Goal: Task Accomplishment & Management: Use online tool/utility

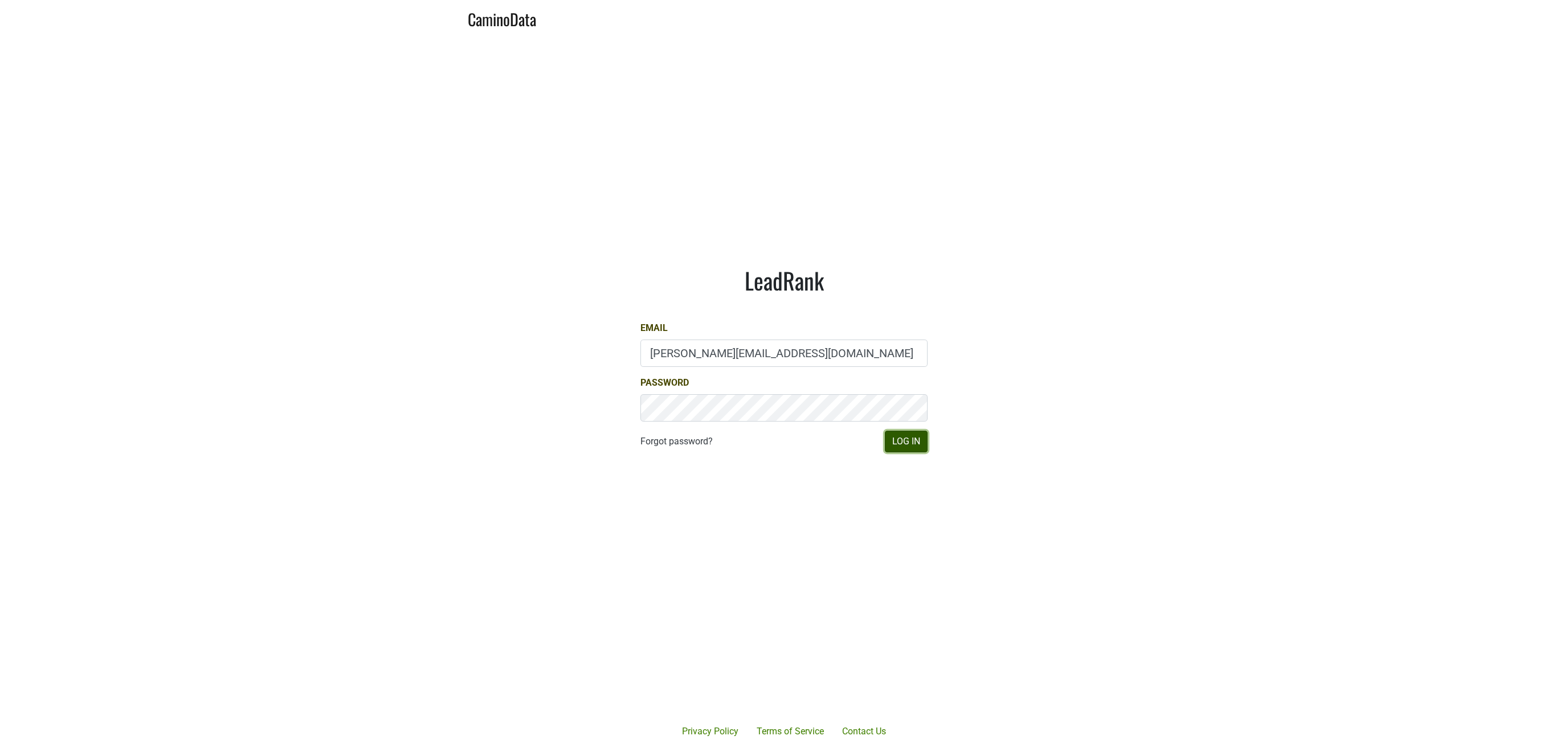
click at [901, 444] on button "Log In" at bounding box center [906, 441] width 43 height 22
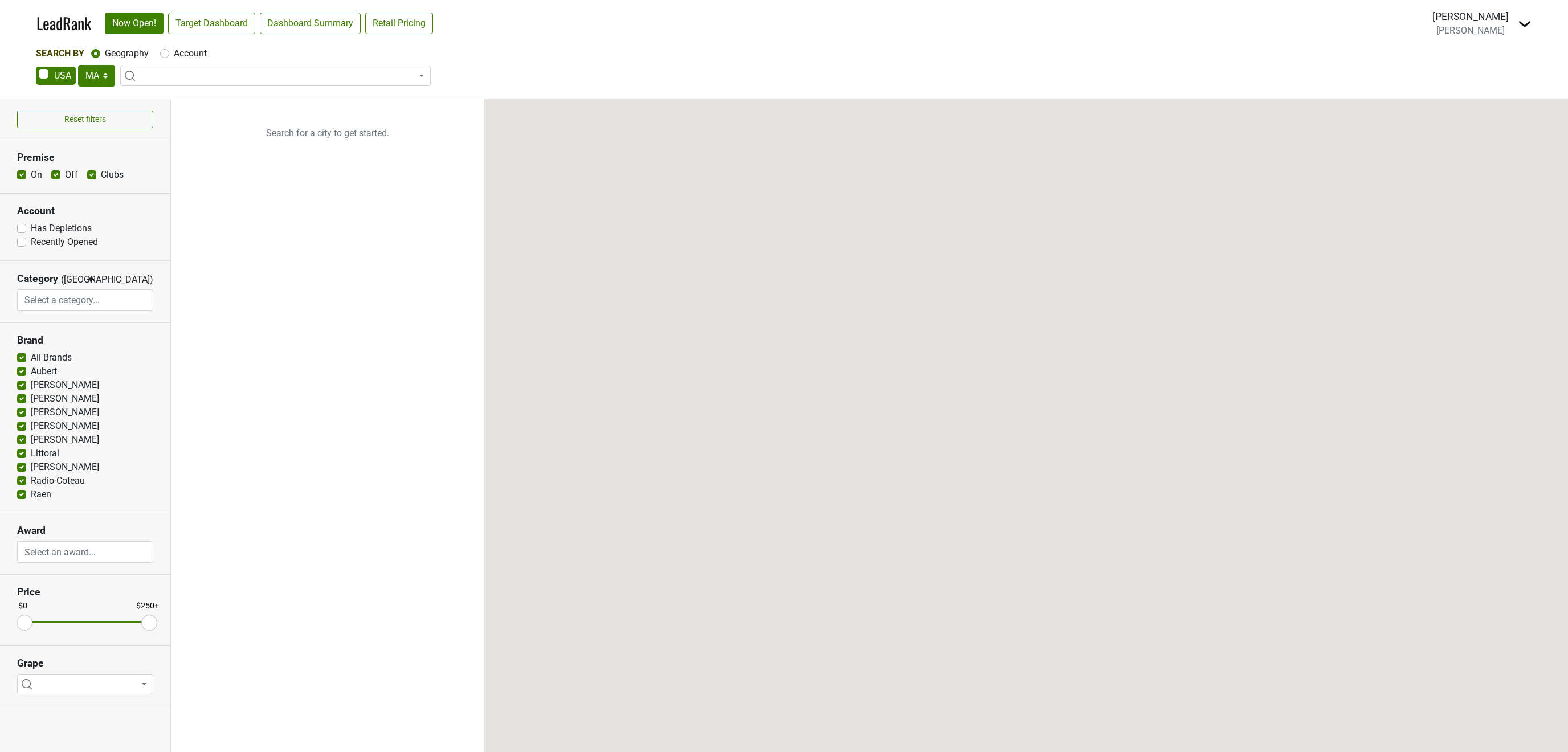
select select "MA"
select select
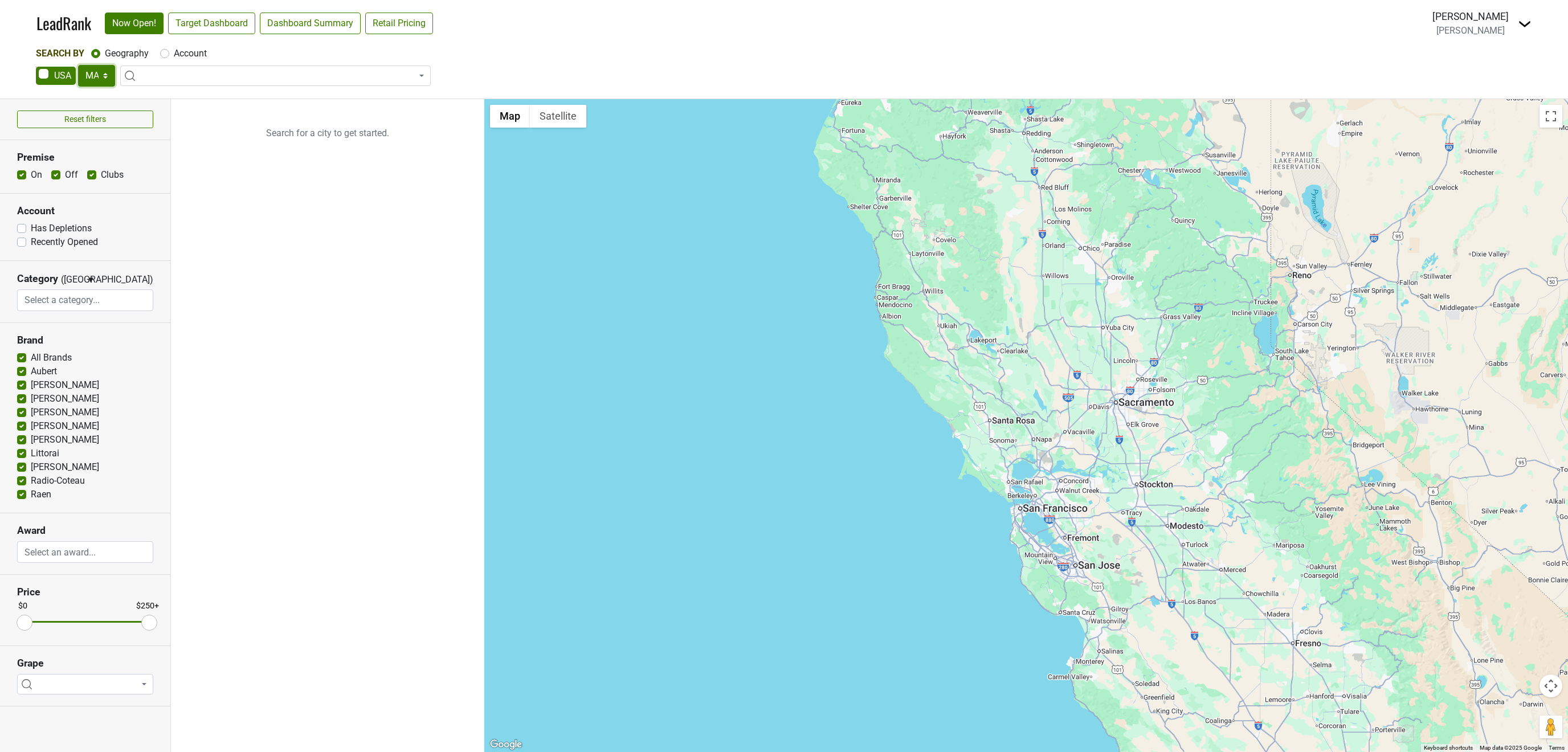
click at [78, 65] on select "AK AL AR AZ CA CO CT DC DE FL GA HI IA ID IL IN KS KY LA MA MD ME MI MN MO MS M…" at bounding box center [97, 75] width 37 height 22
select select "CA"
click option "CA" at bounding box center [0, 0] width 0 height 0
click at [219, 25] on link "Target Dashboard" at bounding box center [212, 23] width 87 height 22
click at [302, 19] on link "Dashboard Summary" at bounding box center [310, 23] width 101 height 22
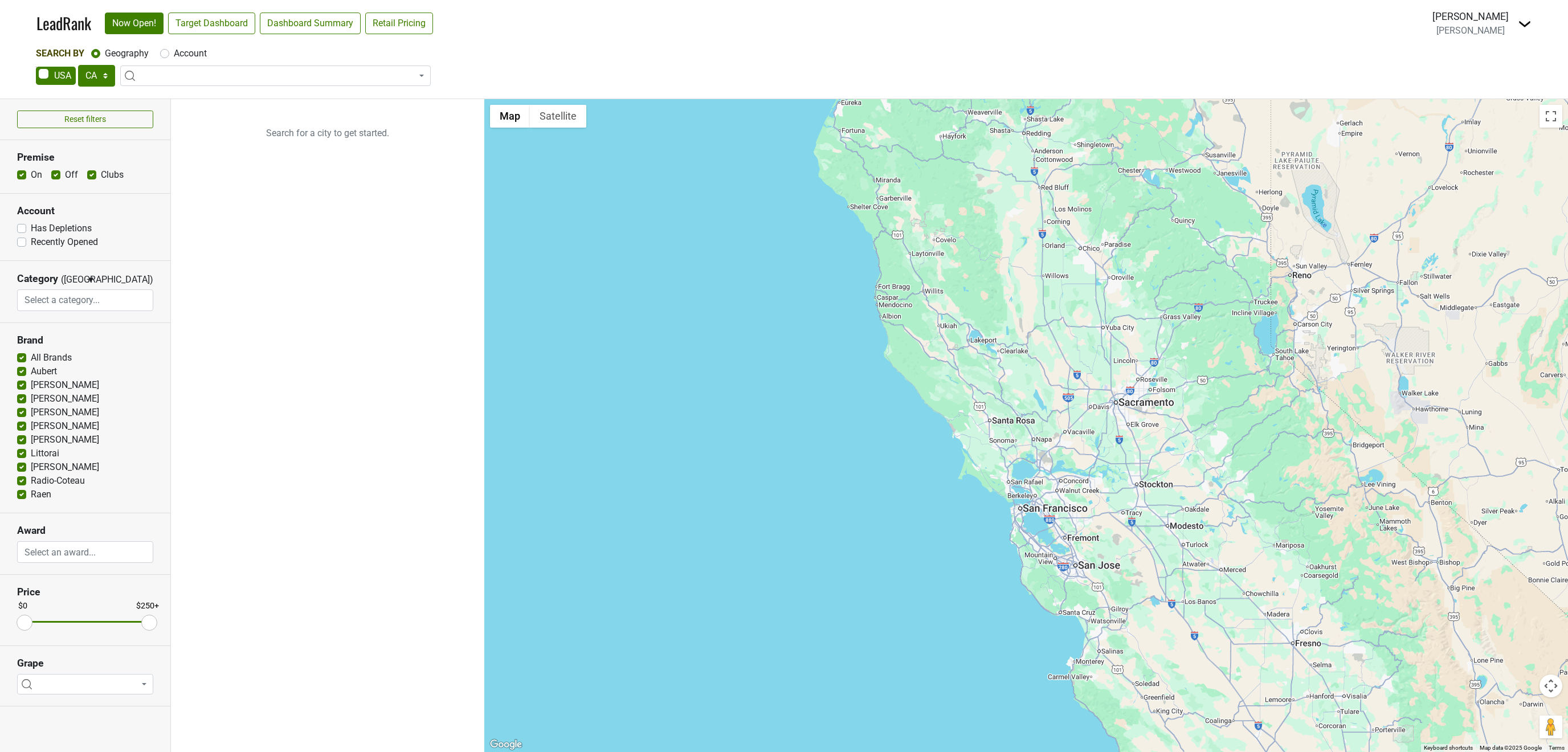
click at [76, 294] on input "search" at bounding box center [85, 300] width 134 height 22
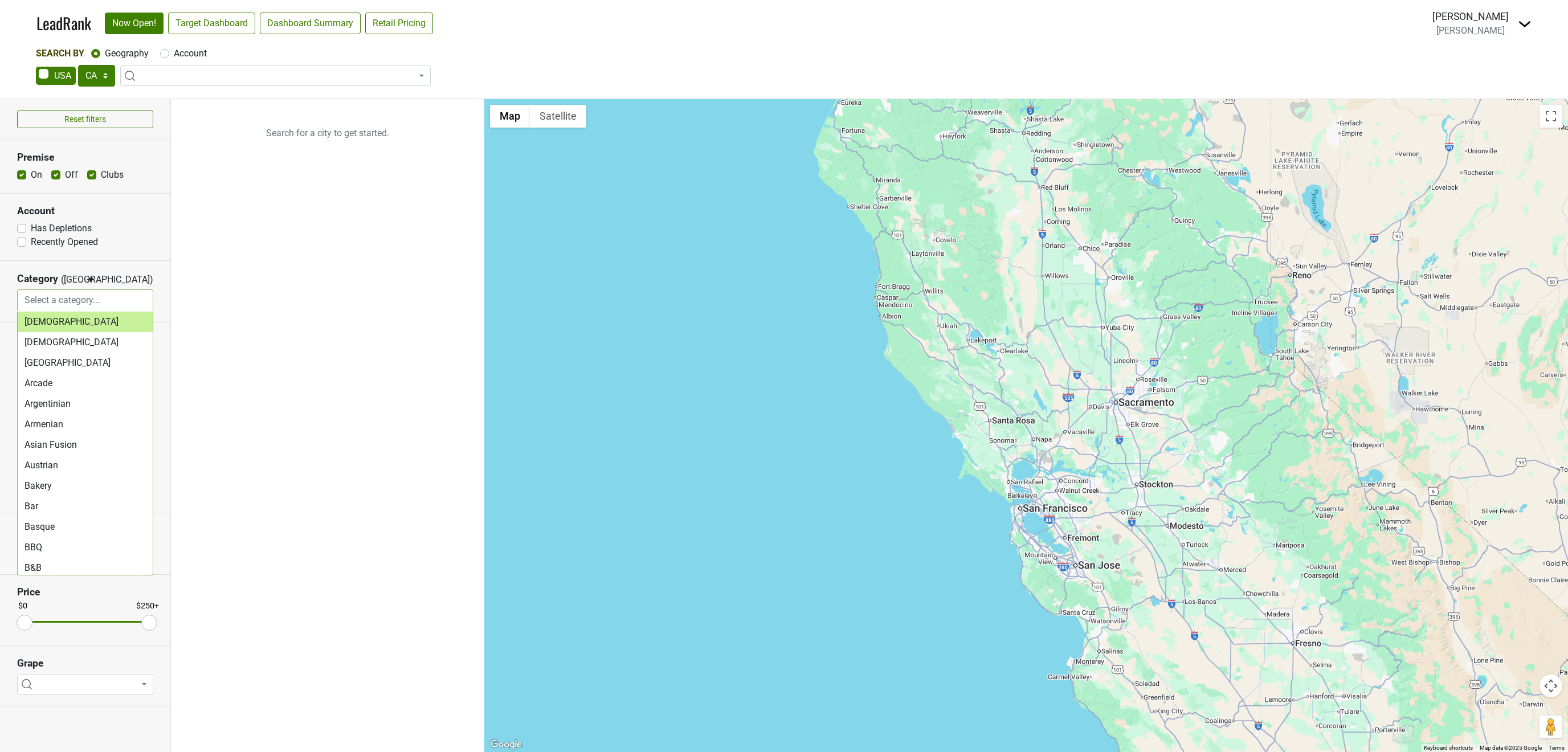
click at [76, 294] on input "search" at bounding box center [85, 300] width 134 height 22
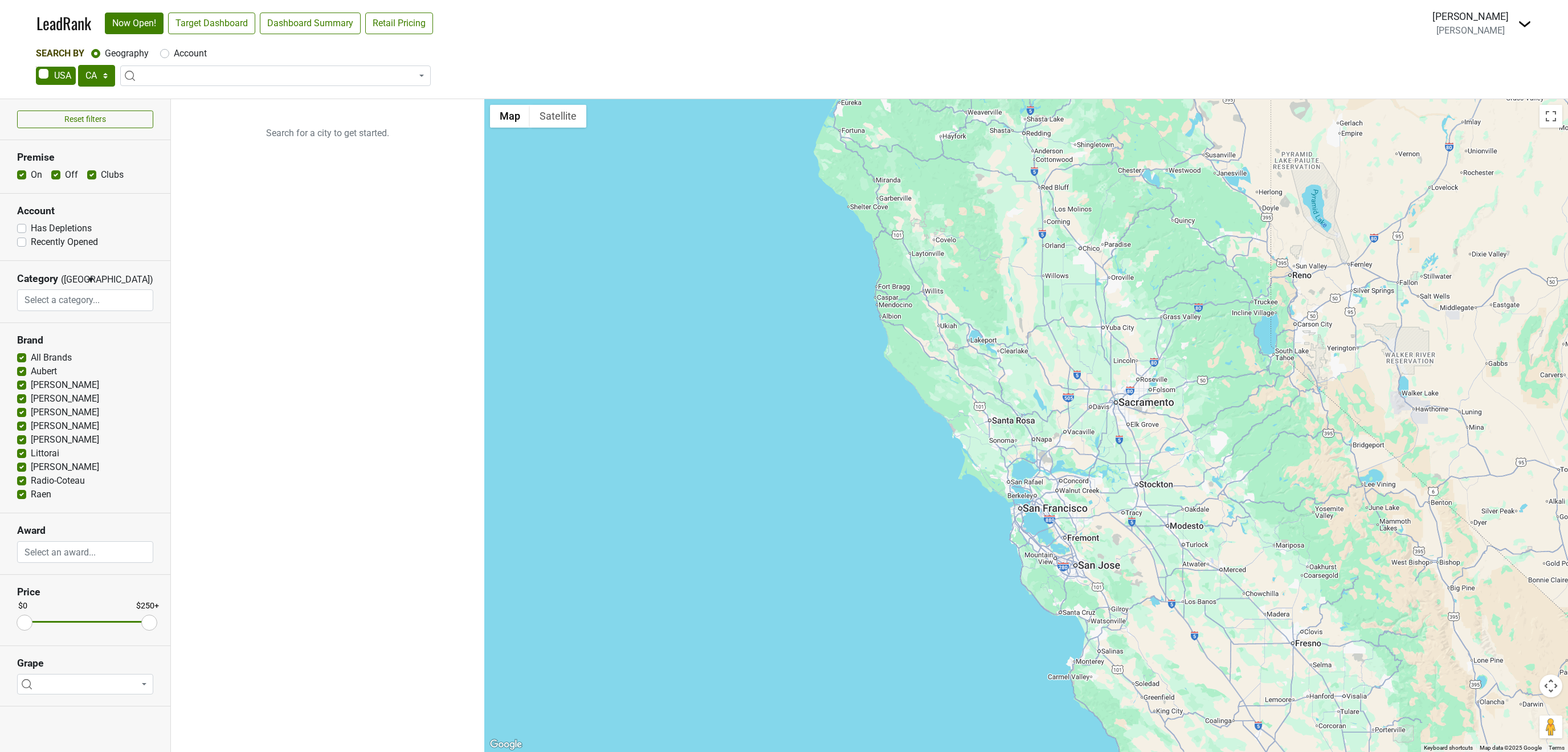
click at [1525, 24] on img at bounding box center [1524, 24] width 14 height 14
click at [1501, 63] on link "Open Breakdown" at bounding box center [1483, 65] width 96 height 19
click at [116, 686] on span at bounding box center [85, 684] width 136 height 21
click at [338, 365] on ul "Search for a city to get started." at bounding box center [327, 425] width 314 height 653
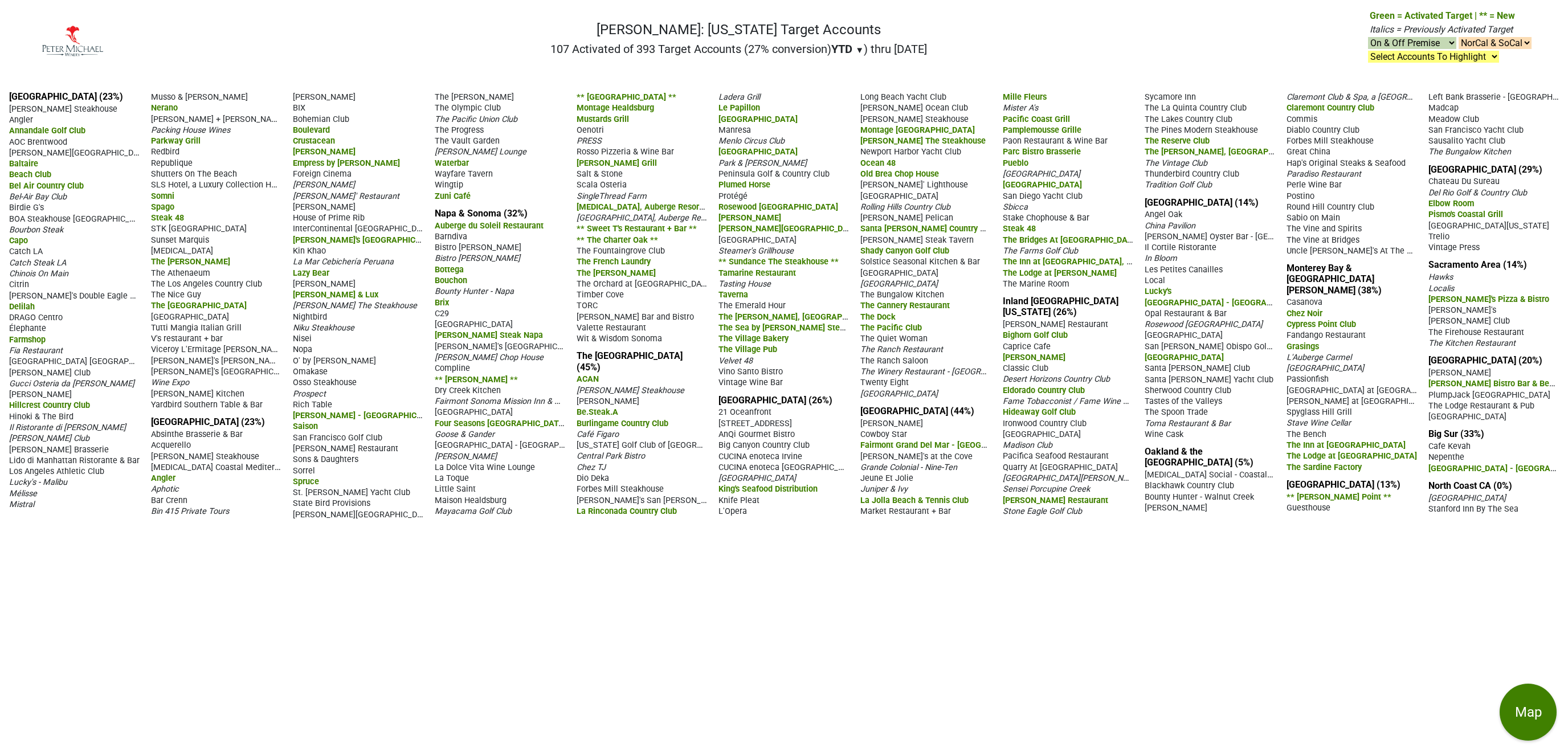
click at [1368, 51] on select "Select Accounts To Highlight **Activated After [DATE]** Prev. Active, YTD Non-B…" at bounding box center [1434, 57] width 131 height 12
select select ".nonbuy-ytd"
click option "Prev. Active, YTD Non-Buy" at bounding box center [0, 0] width 0 height 0
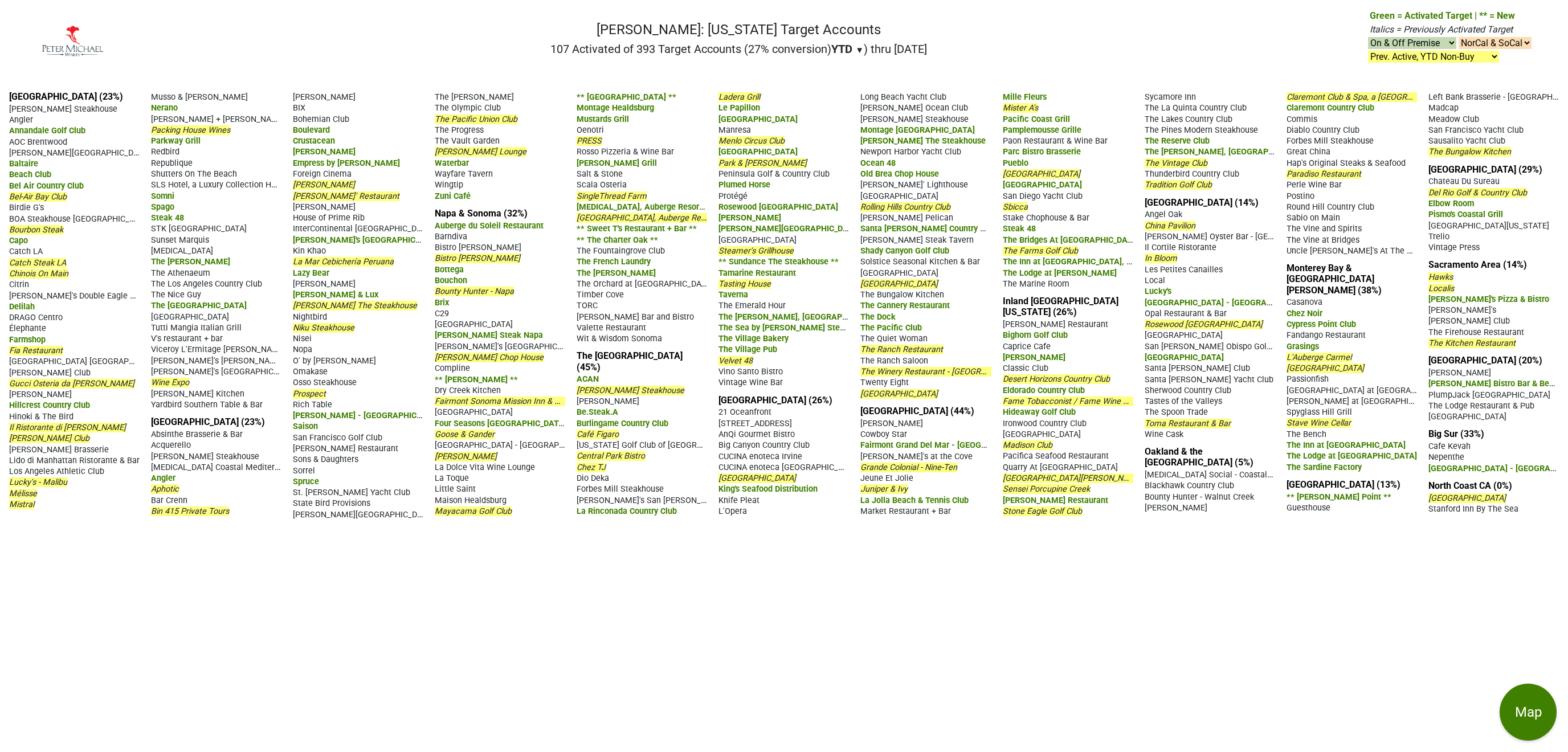
click at [1368, 37] on select "On & Off Premise On Premise Off Premise Country Clubs Only" at bounding box center [1413, 43] width 89 height 12
select select "on"
click option "On Premise" at bounding box center [0, 0] width 0 height 0
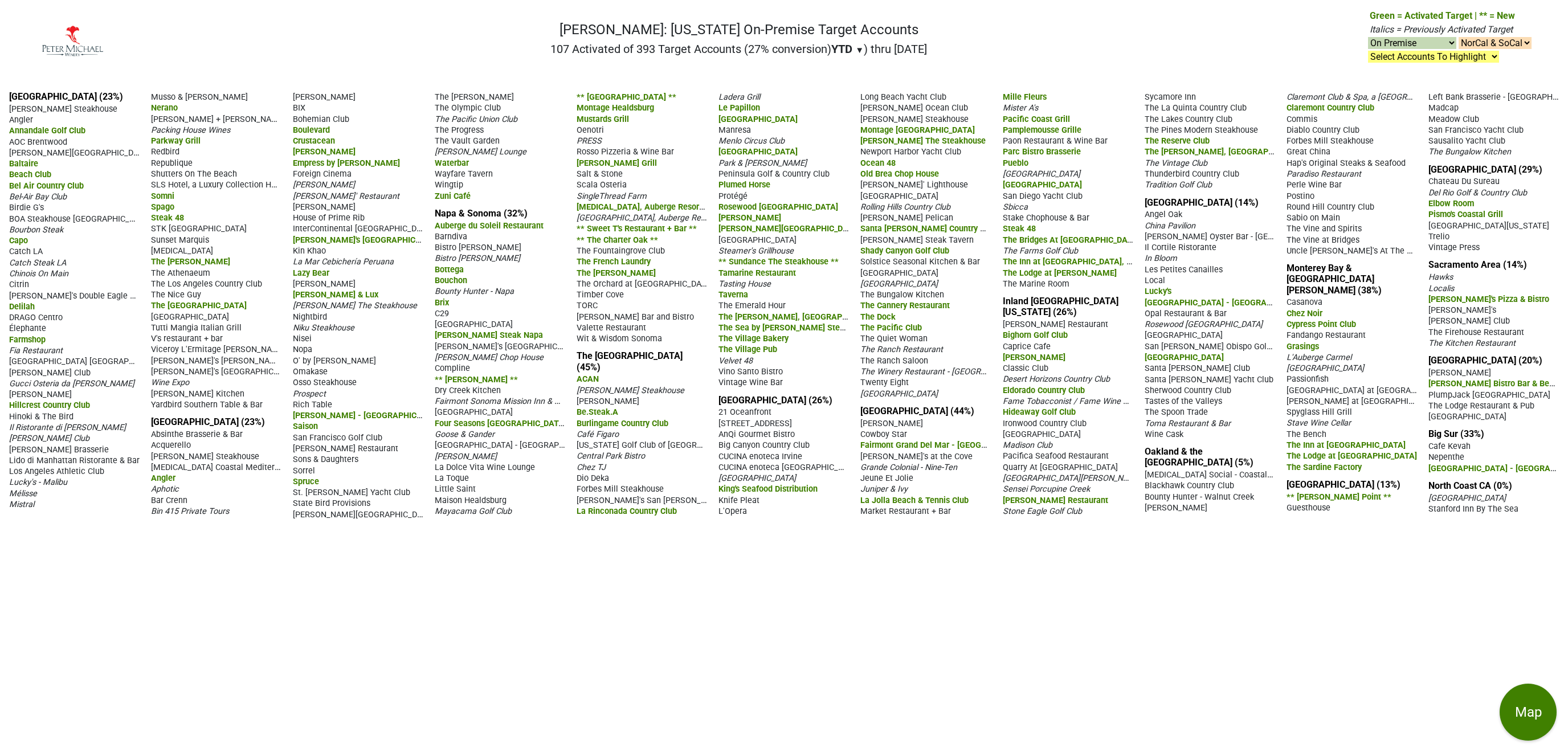
select select "on"
click at [1368, 51] on select "Select Accounts To Highlight **Activated After [DATE]** Prev. Active, YTD Non-B…" at bounding box center [1434, 57] width 131 height 12
select select ".nonbuy-ytd"
click option "Prev. Active, YTD Non-Buy" at bounding box center [0, 0] width 0 height 0
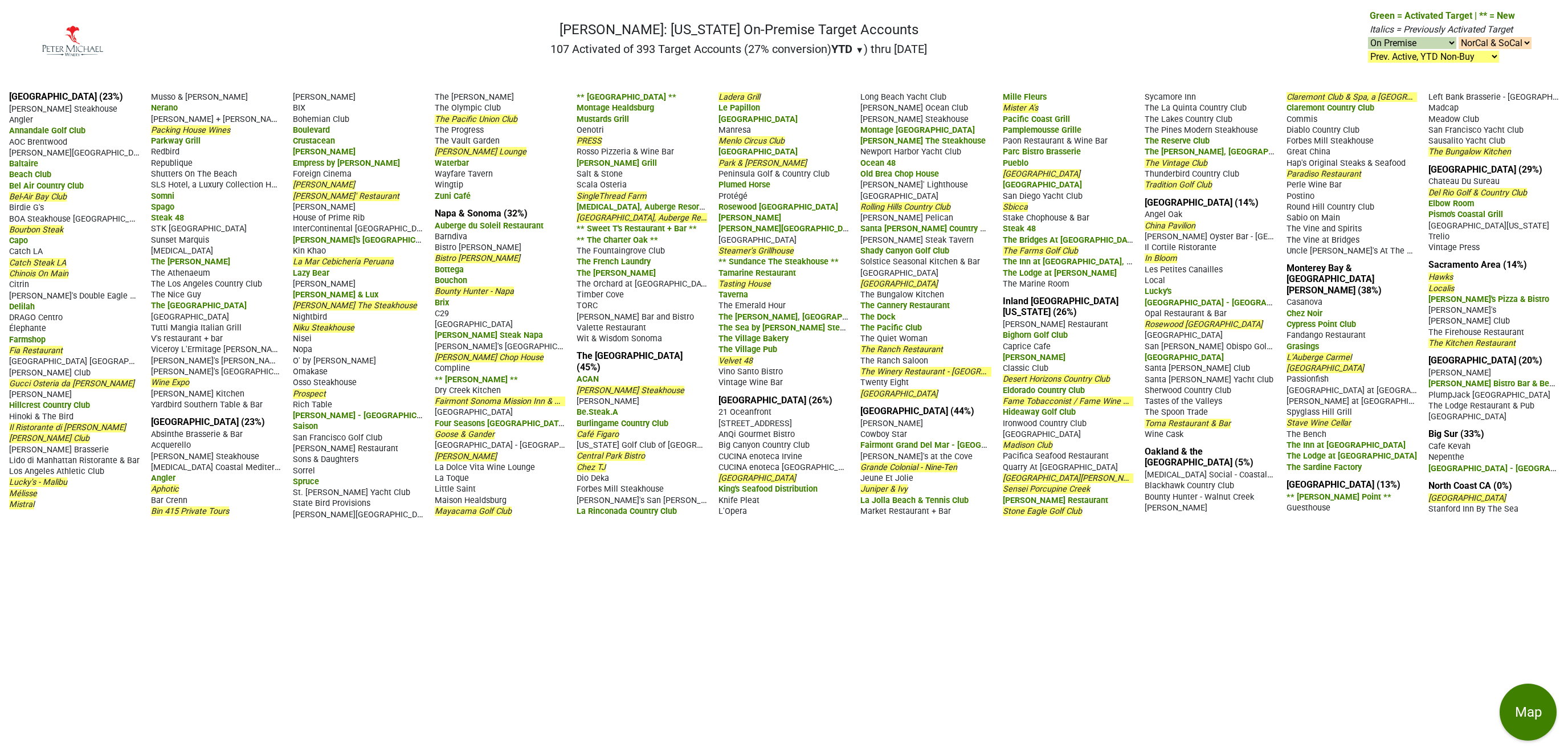
click at [890, 494] on span "Juniper & Ivy" at bounding box center [884, 489] width 47 height 10
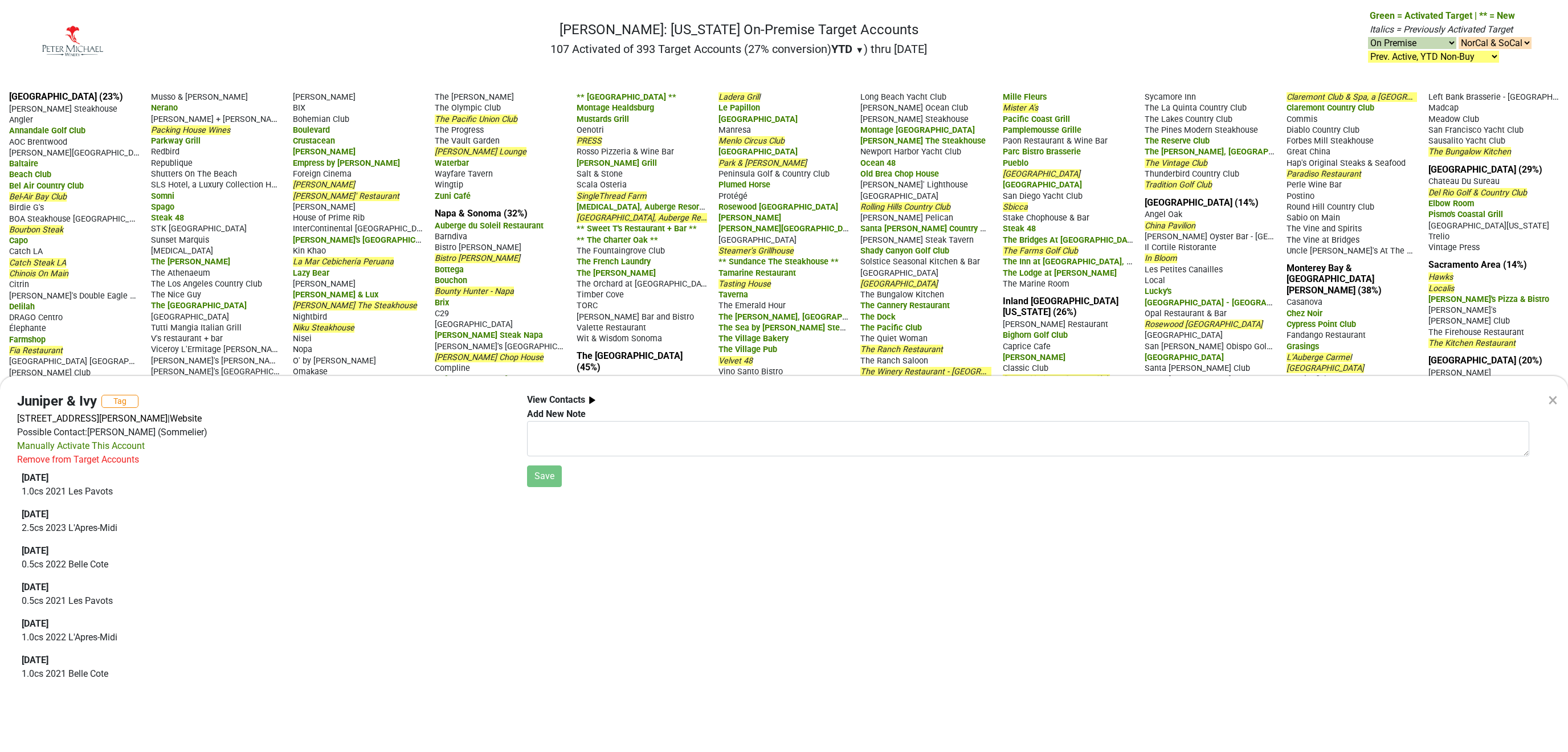
click at [1553, 398] on div "×" at bounding box center [1553, 399] width 10 height 27
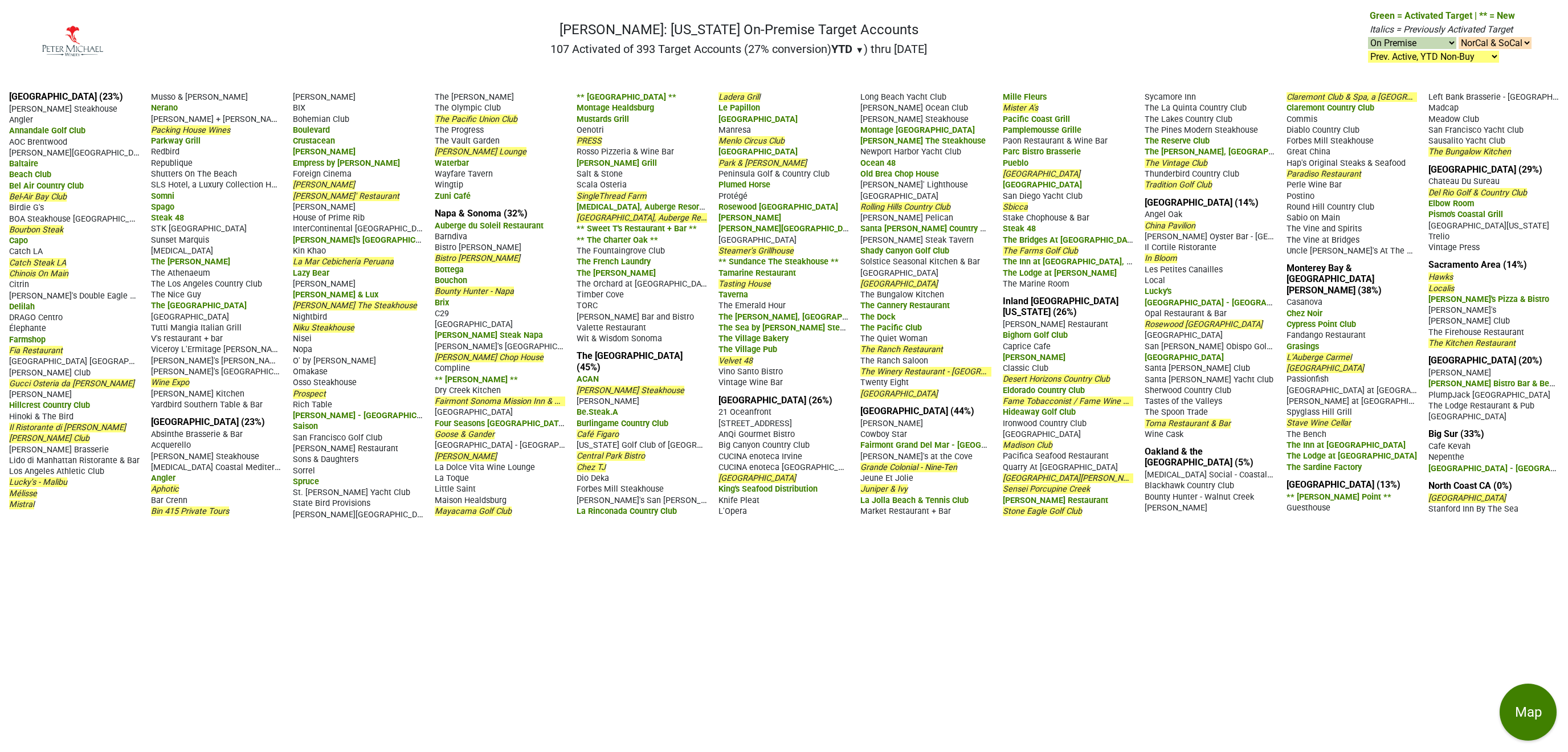
click at [775, 483] on span "Disneyland Hotel" at bounding box center [757, 478] width 77 height 10
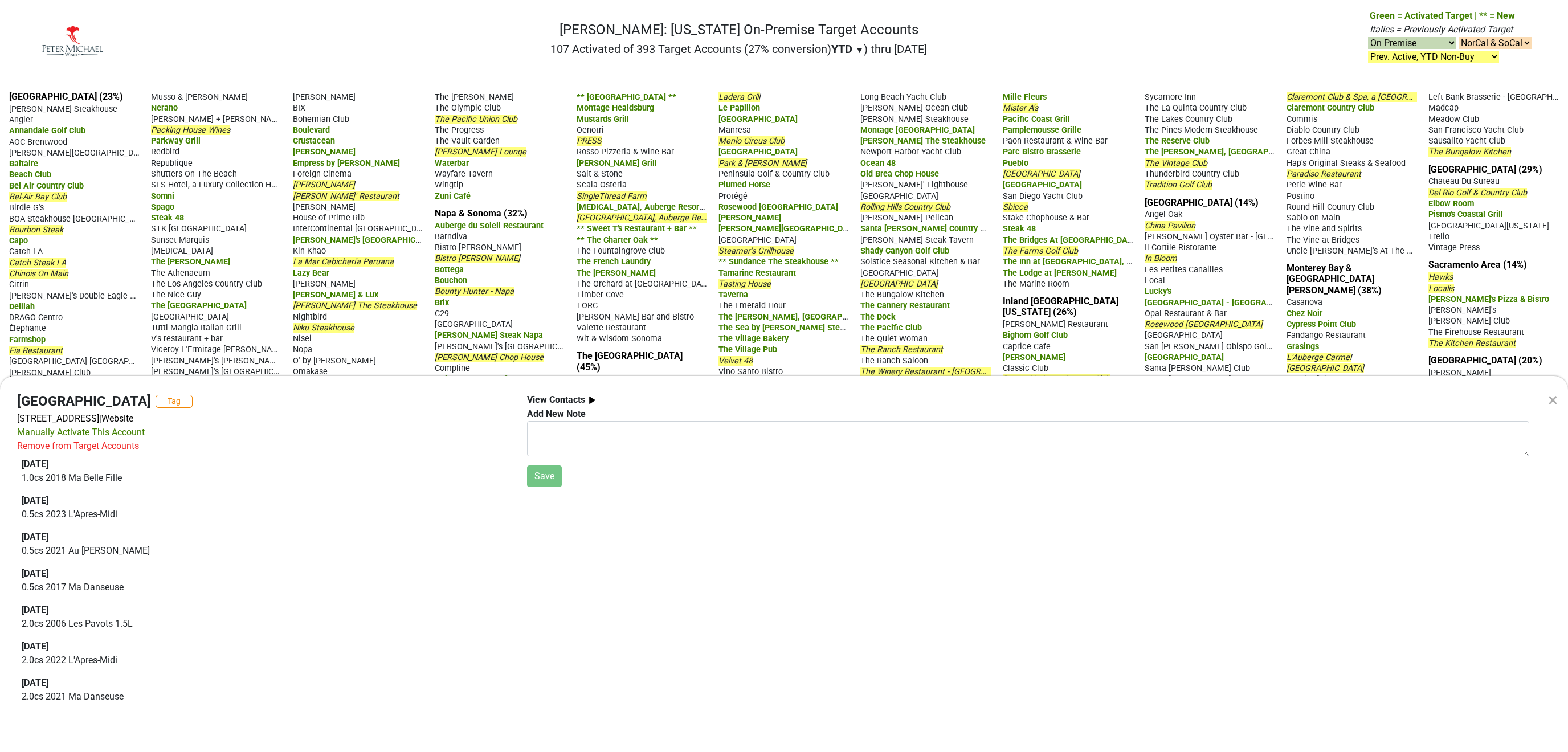
click at [1549, 398] on div "×" at bounding box center [1553, 399] width 10 height 27
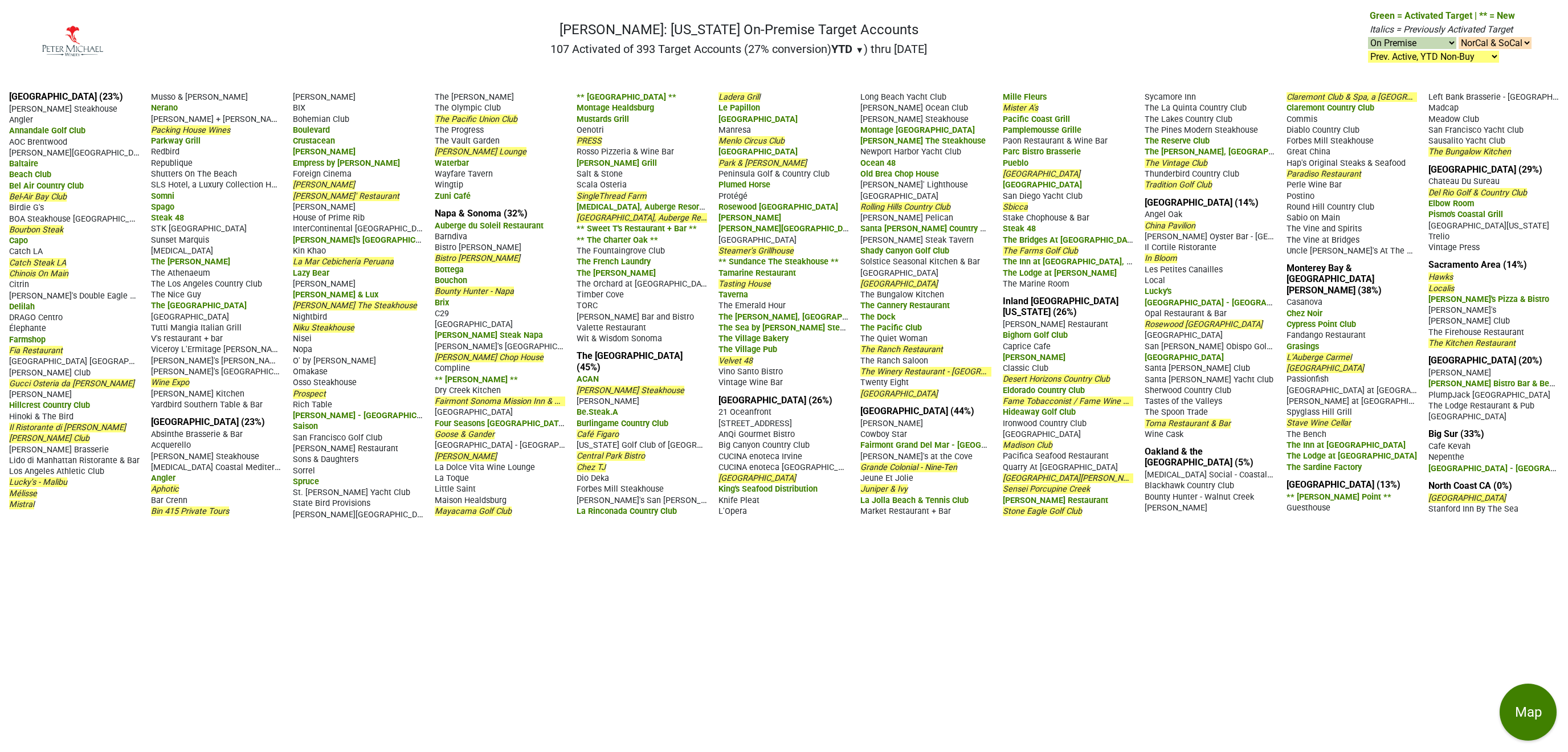
click at [611, 201] on div "SingleThread Farm" at bounding box center [642, 196] width 130 height 11
click at [613, 201] on span "SingleThread Farm" at bounding box center [612, 196] width 70 height 10
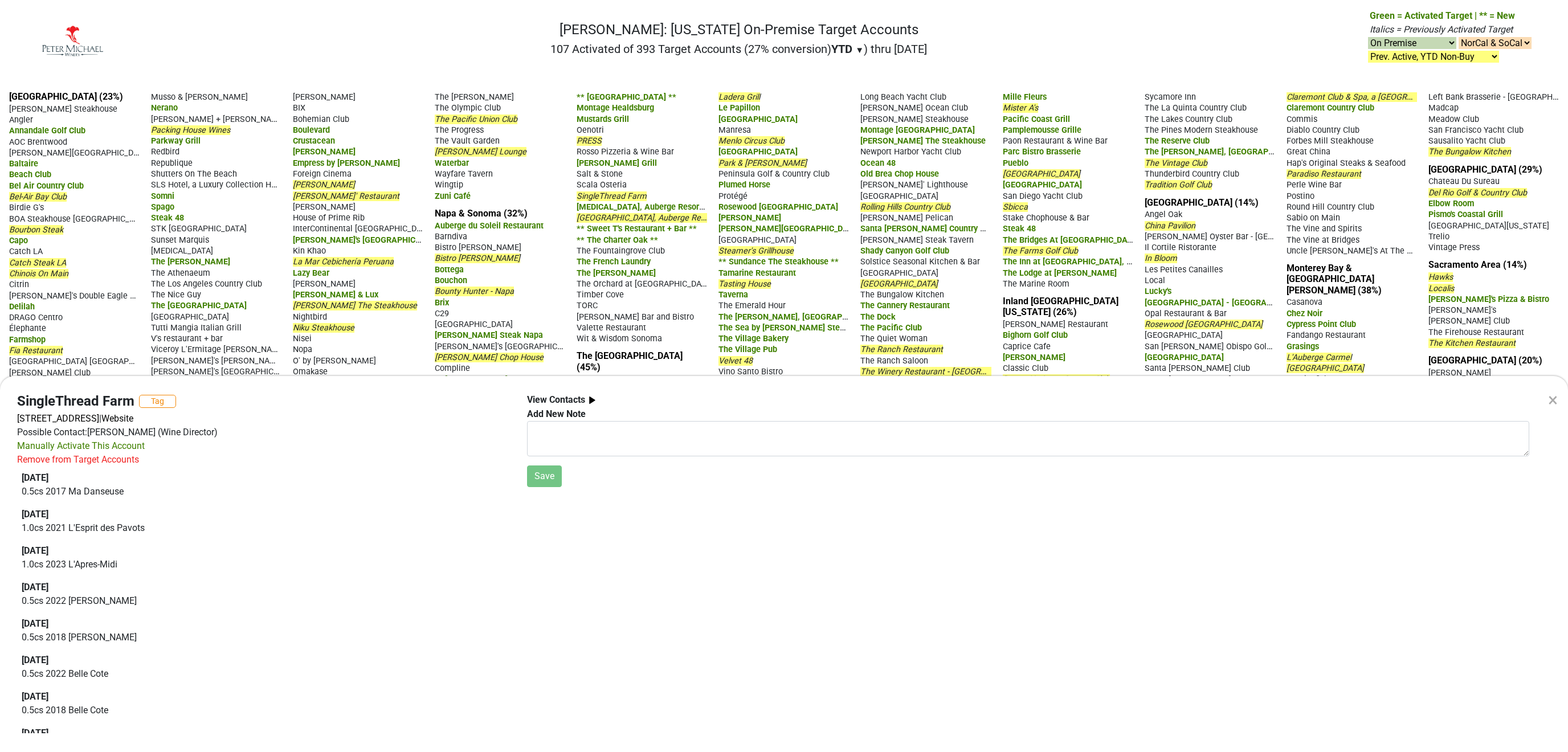
click at [1553, 397] on div "×" at bounding box center [1553, 399] width 10 height 27
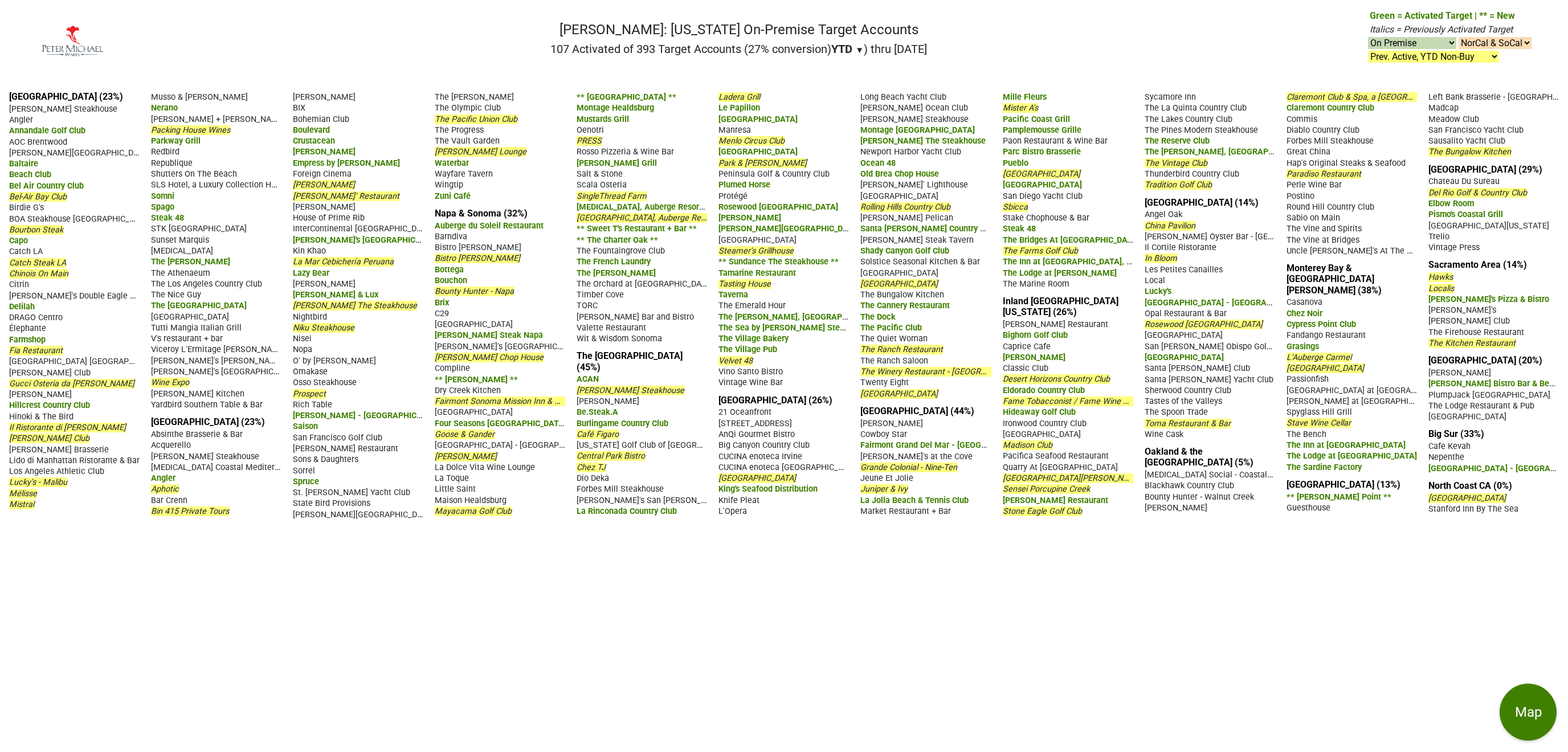
click at [676, 223] on span "Stanly Ranch, Auberge Resorts Collection" at bounding box center [667, 218] width 181 height 10
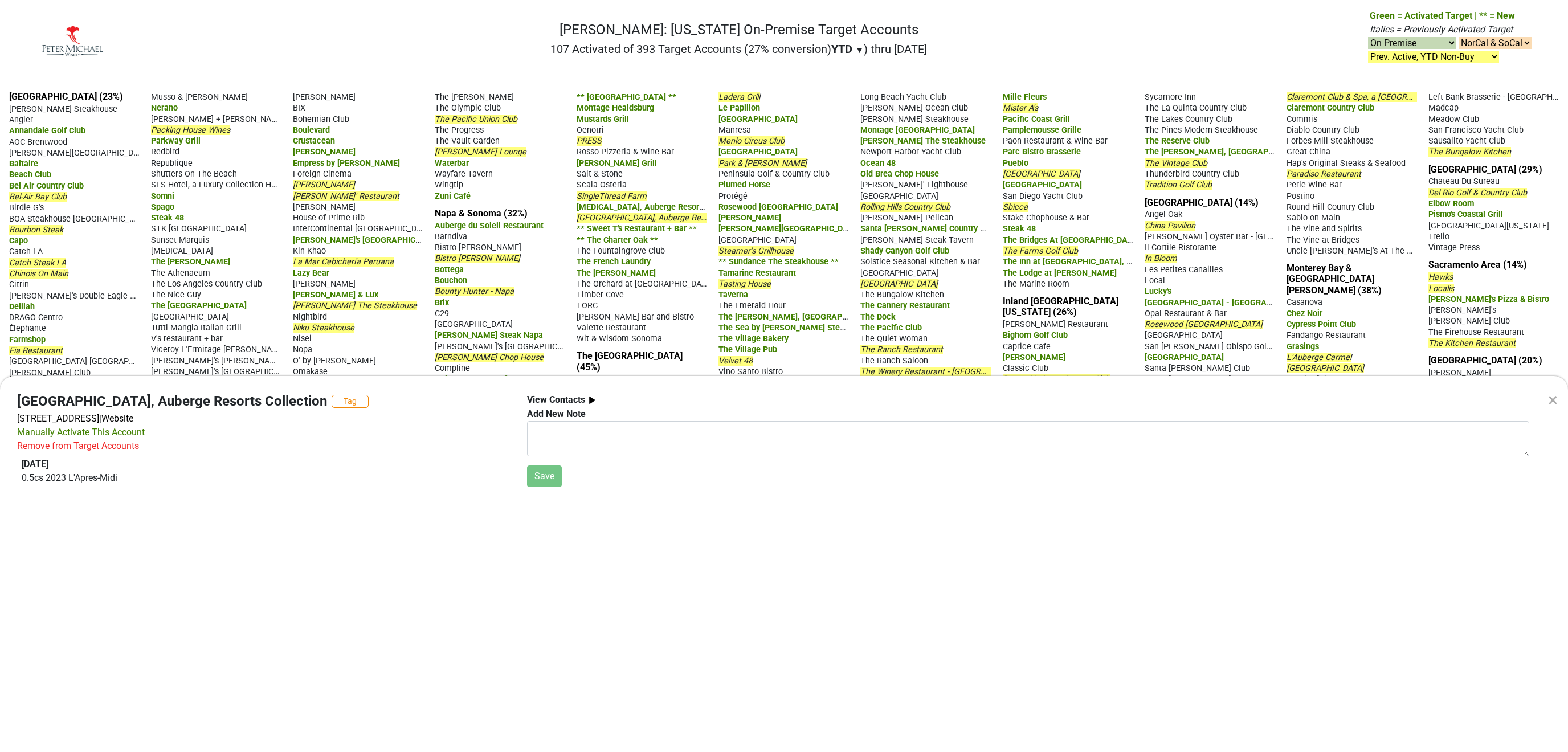
click at [1553, 399] on div "×" at bounding box center [1553, 399] width 10 height 27
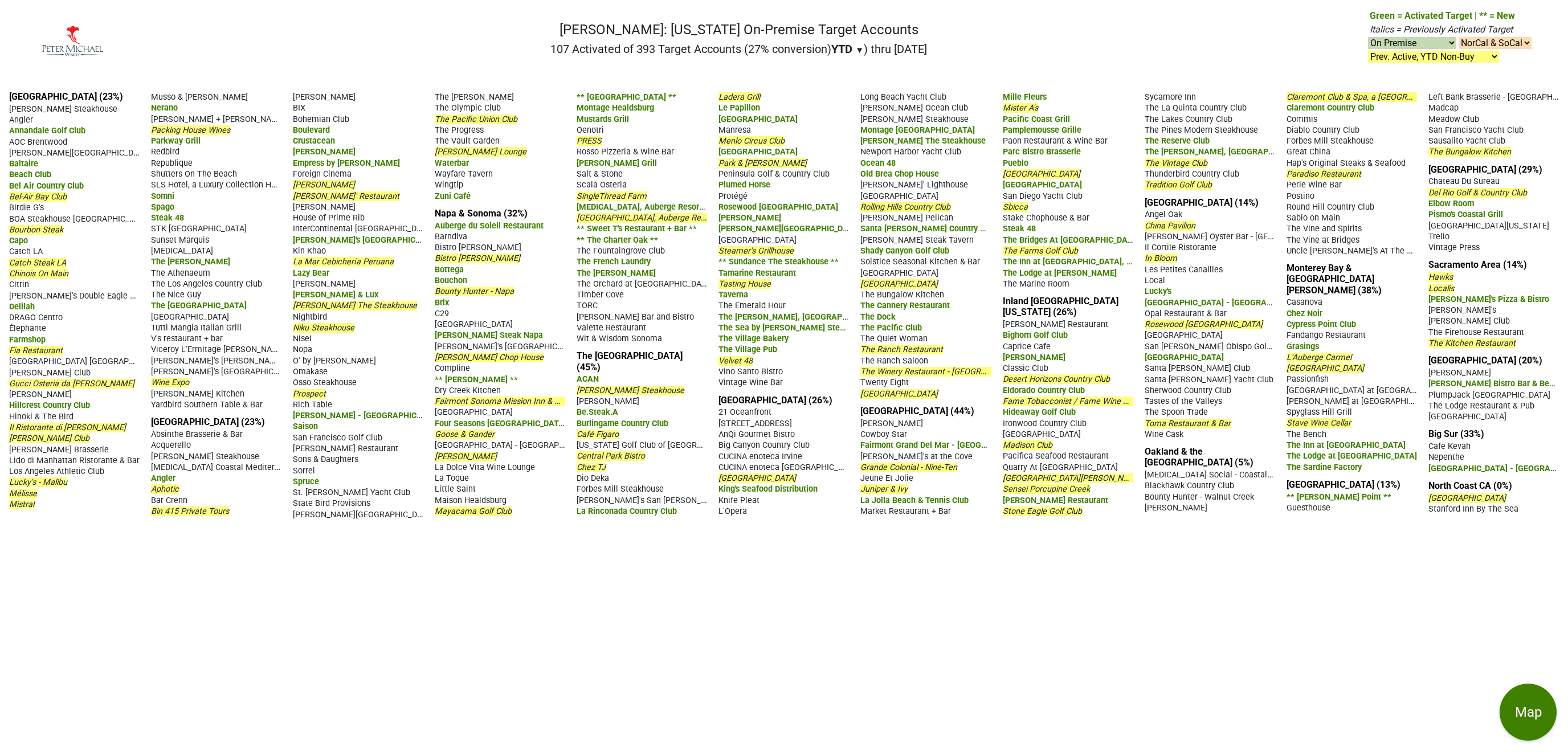
click at [565, 505] on div "Mayacama Golf Club" at bounding box center [500, 511] width 130 height 11
click at [511, 507] on span "Mayacama Golf Club" at bounding box center [473, 511] width 77 height 10
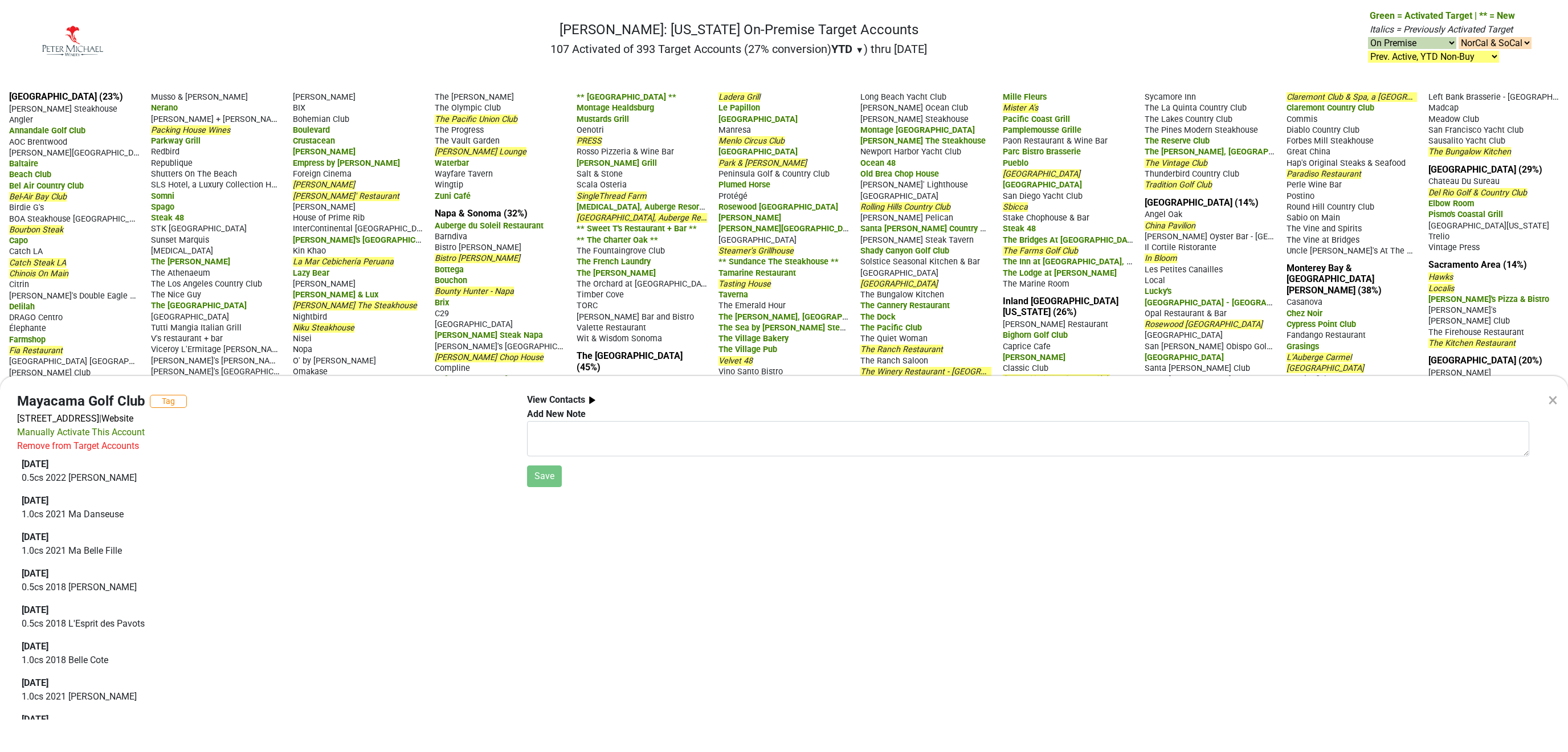
click at [1553, 399] on div "×" at bounding box center [1553, 399] width 10 height 27
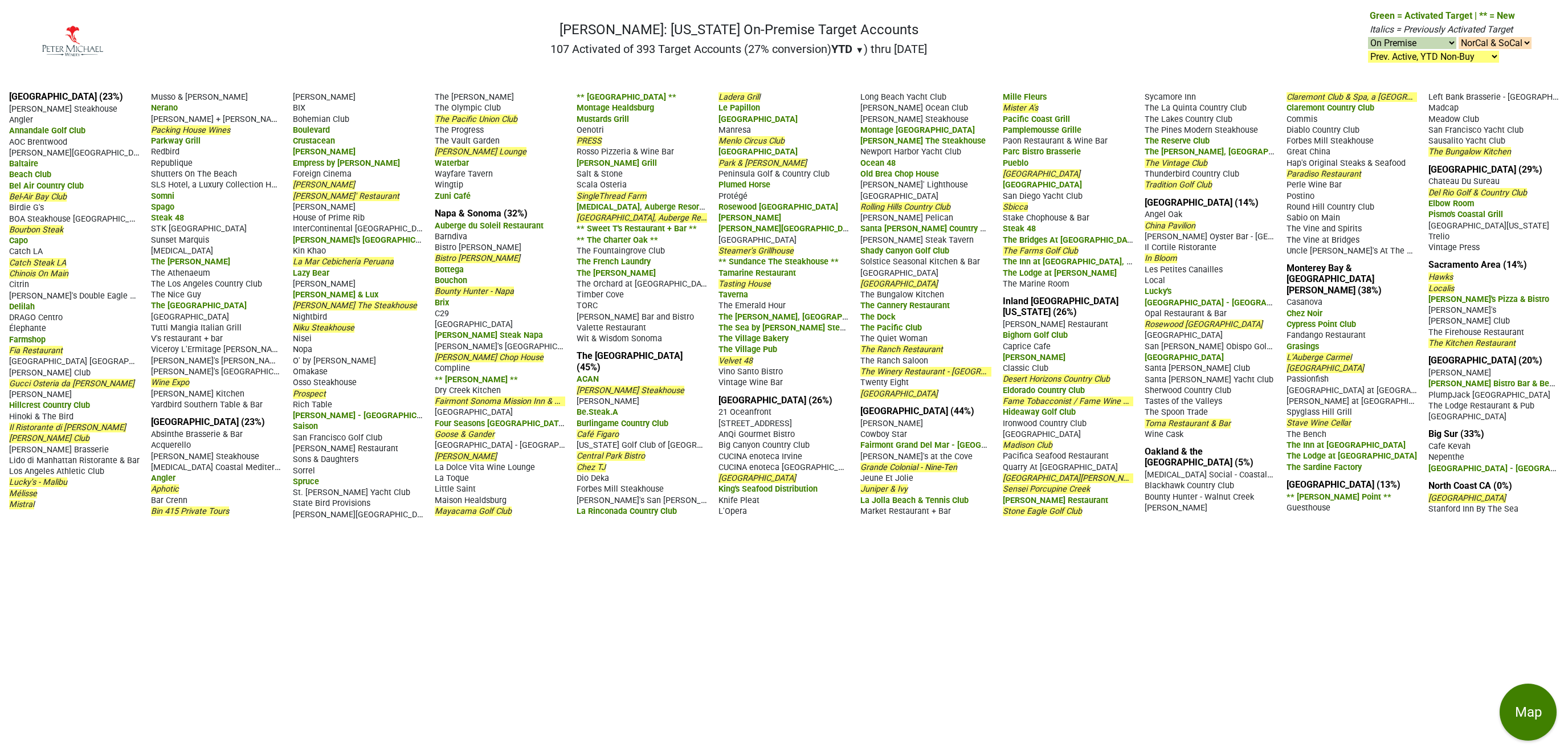
click at [586, 146] on span "PRESS" at bounding box center [589, 141] width 25 height 10
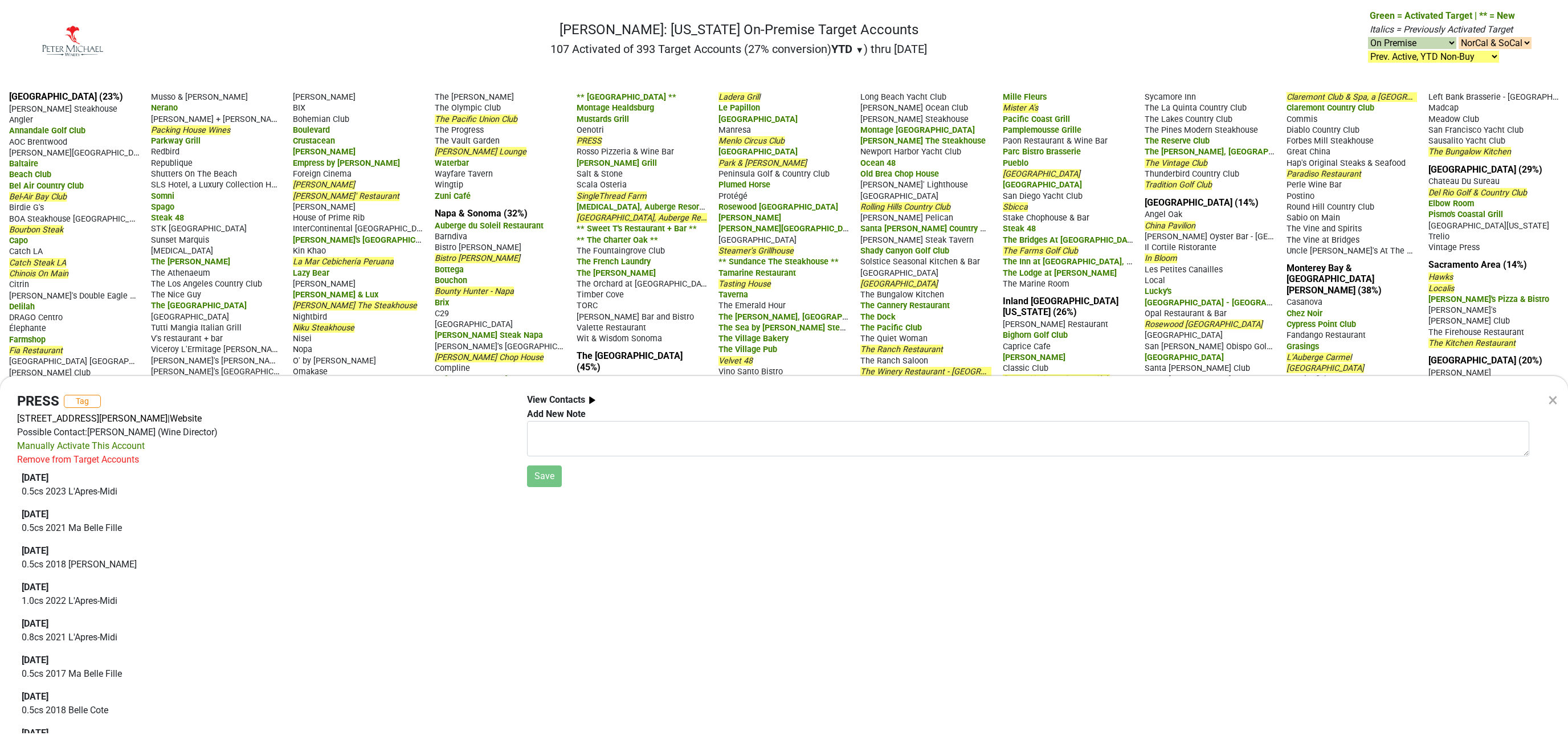
click at [1551, 396] on div "×" at bounding box center [1553, 399] width 10 height 27
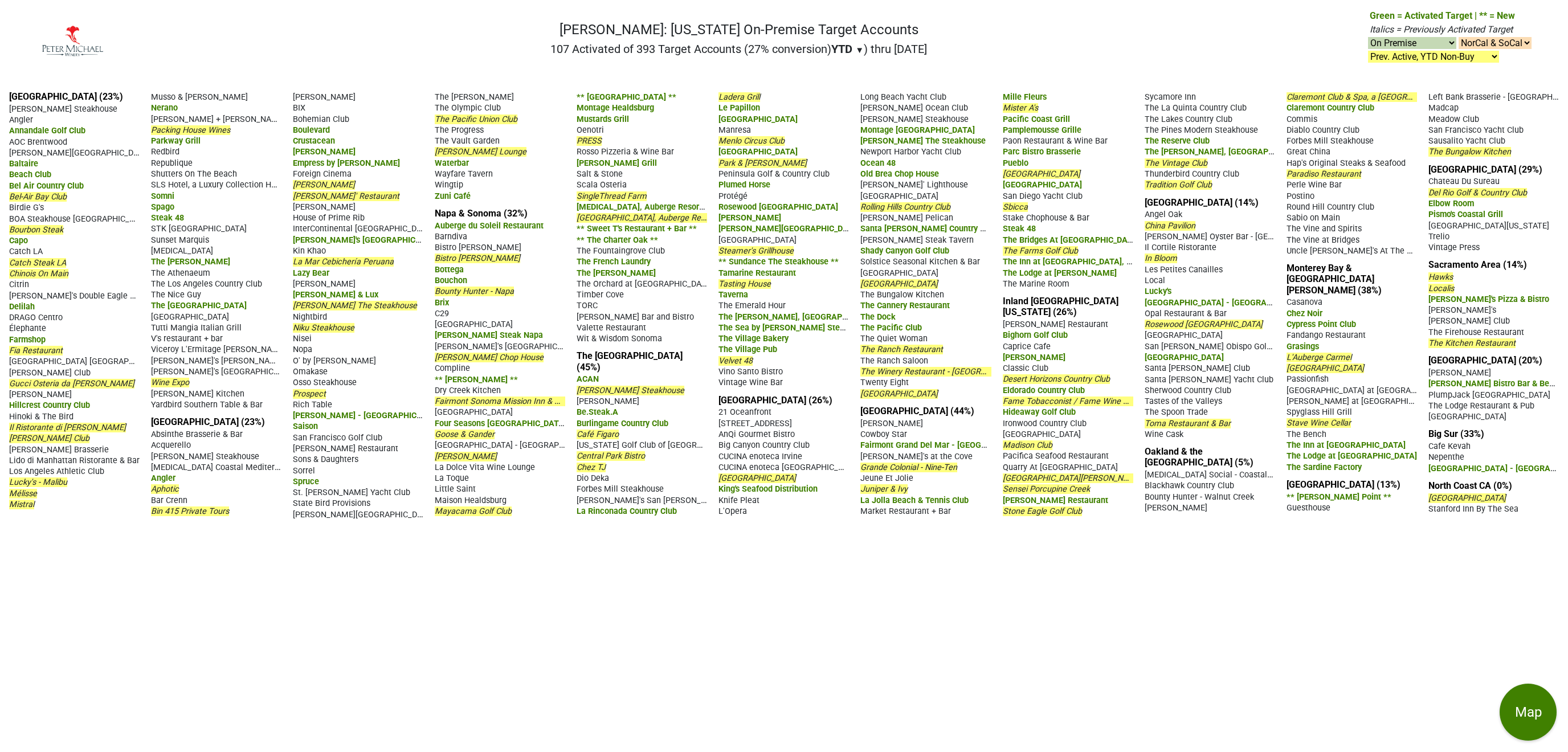
click at [505, 124] on span "The Pacific Union Club" at bounding box center [476, 119] width 83 height 10
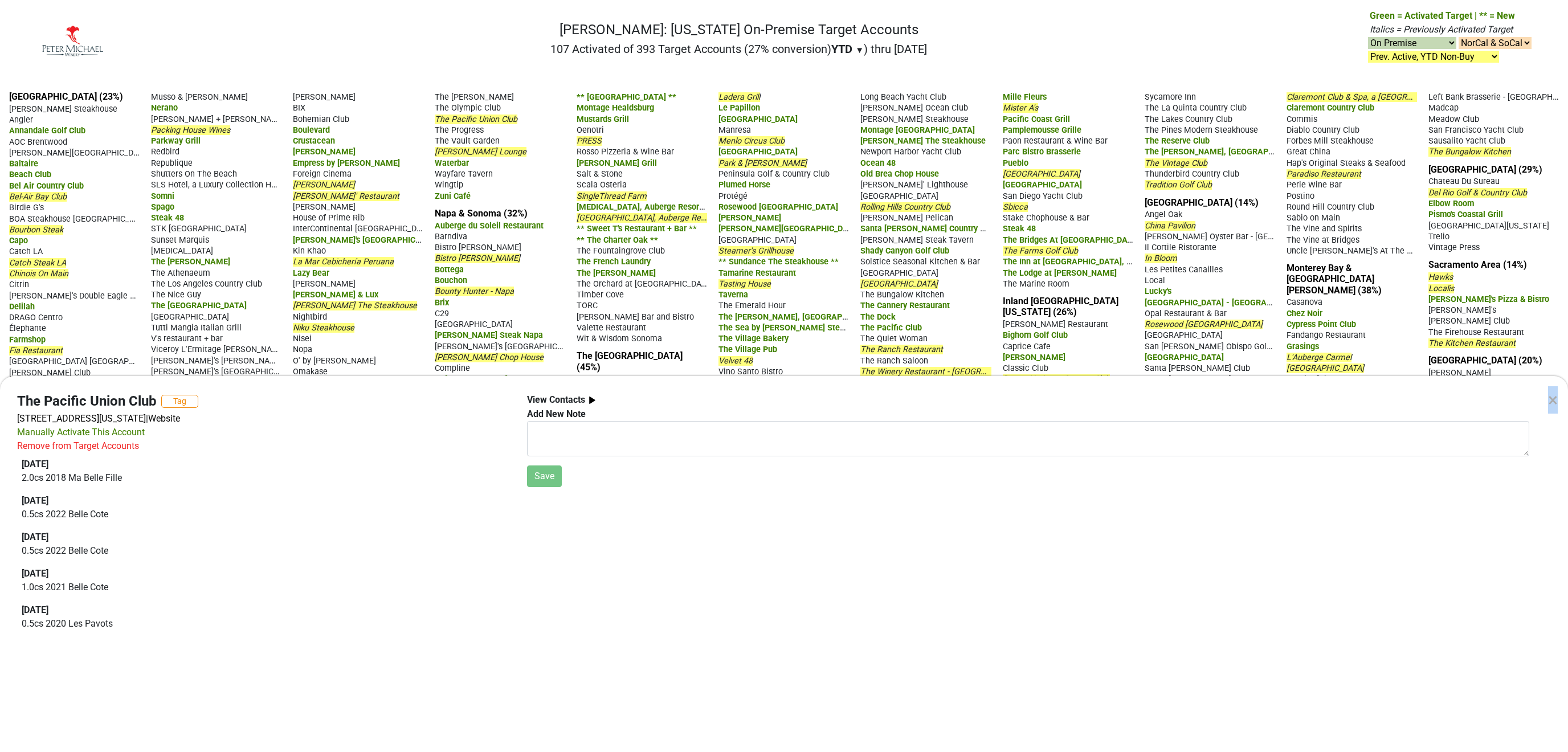
click at [1553, 397] on div "×" at bounding box center [1553, 399] width 10 height 27
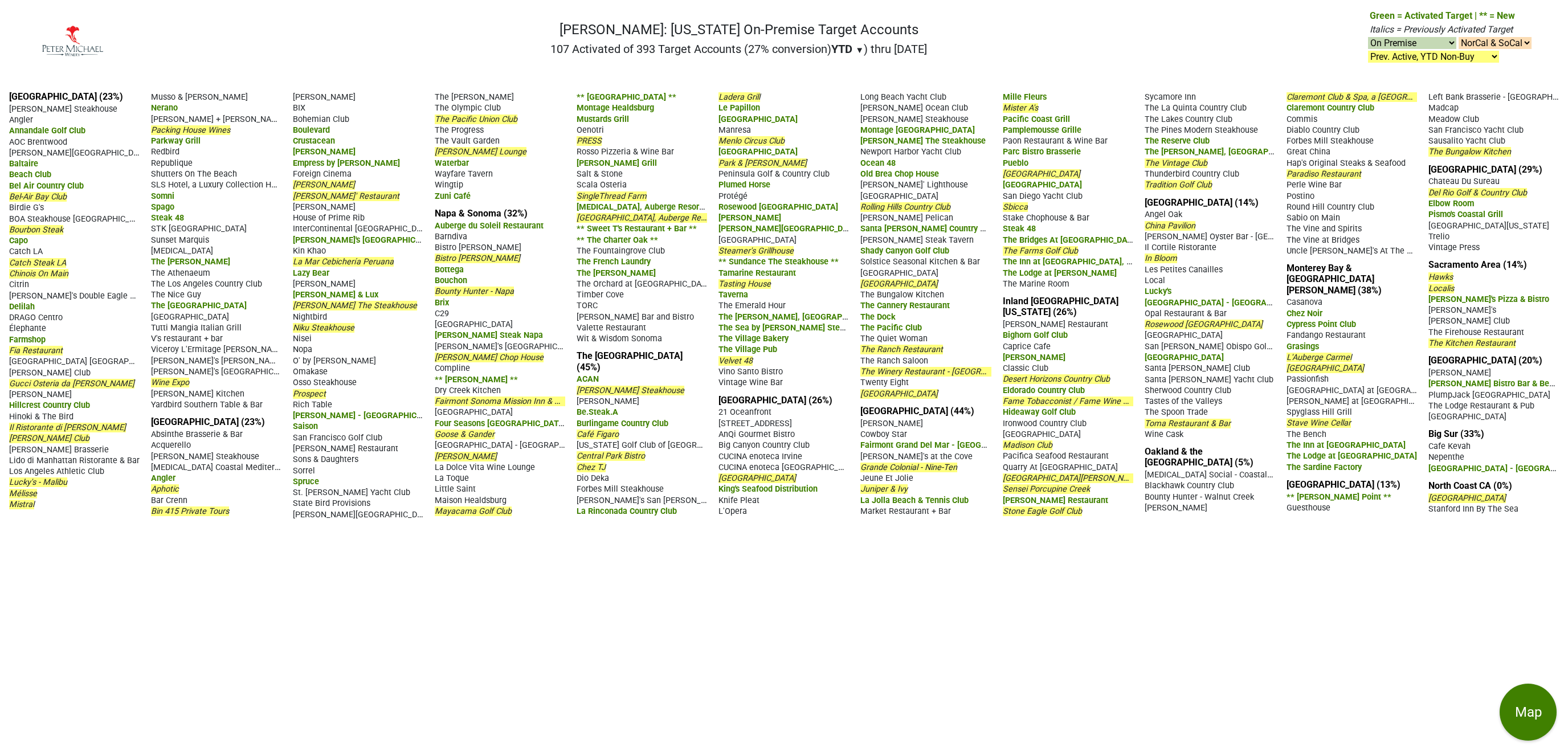
click at [324, 181] on span "Gary Danko" at bounding box center [324, 185] width 62 height 10
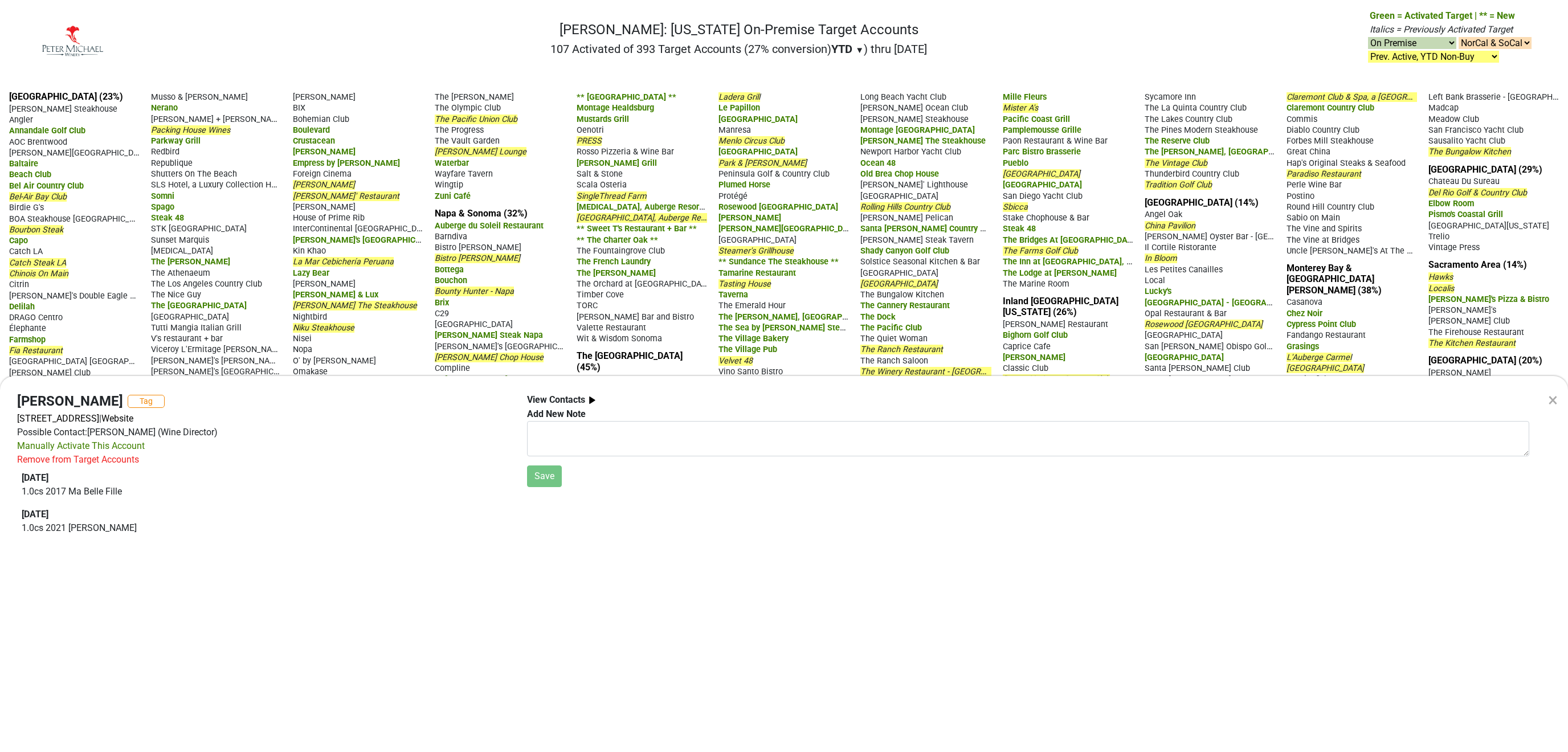
click at [1555, 400] on div "×" at bounding box center [1553, 399] width 10 height 27
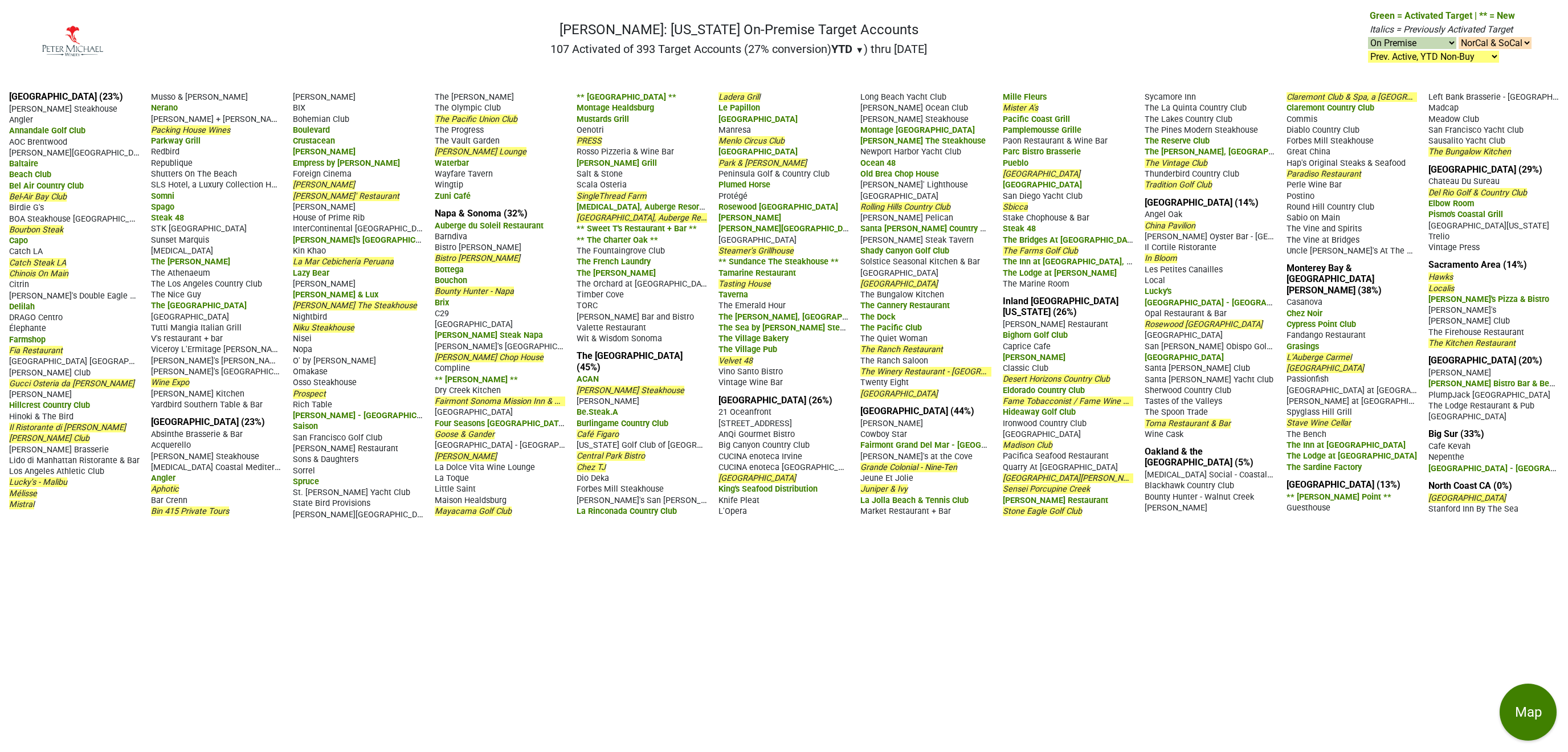
click at [44, 226] on span "Bourbon Steak" at bounding box center [36, 230] width 54 height 10
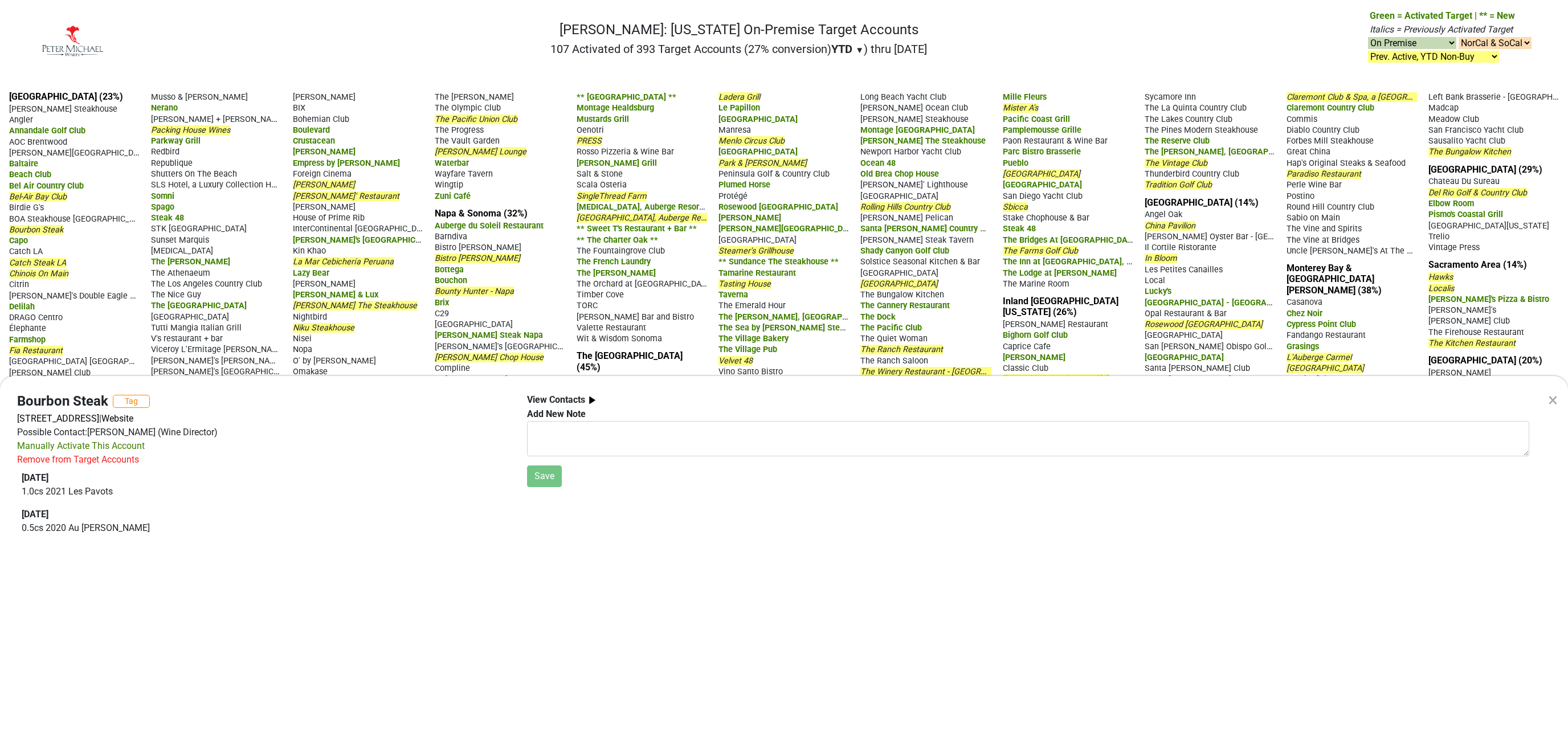
click at [1555, 397] on div "×" at bounding box center [1553, 399] width 10 height 27
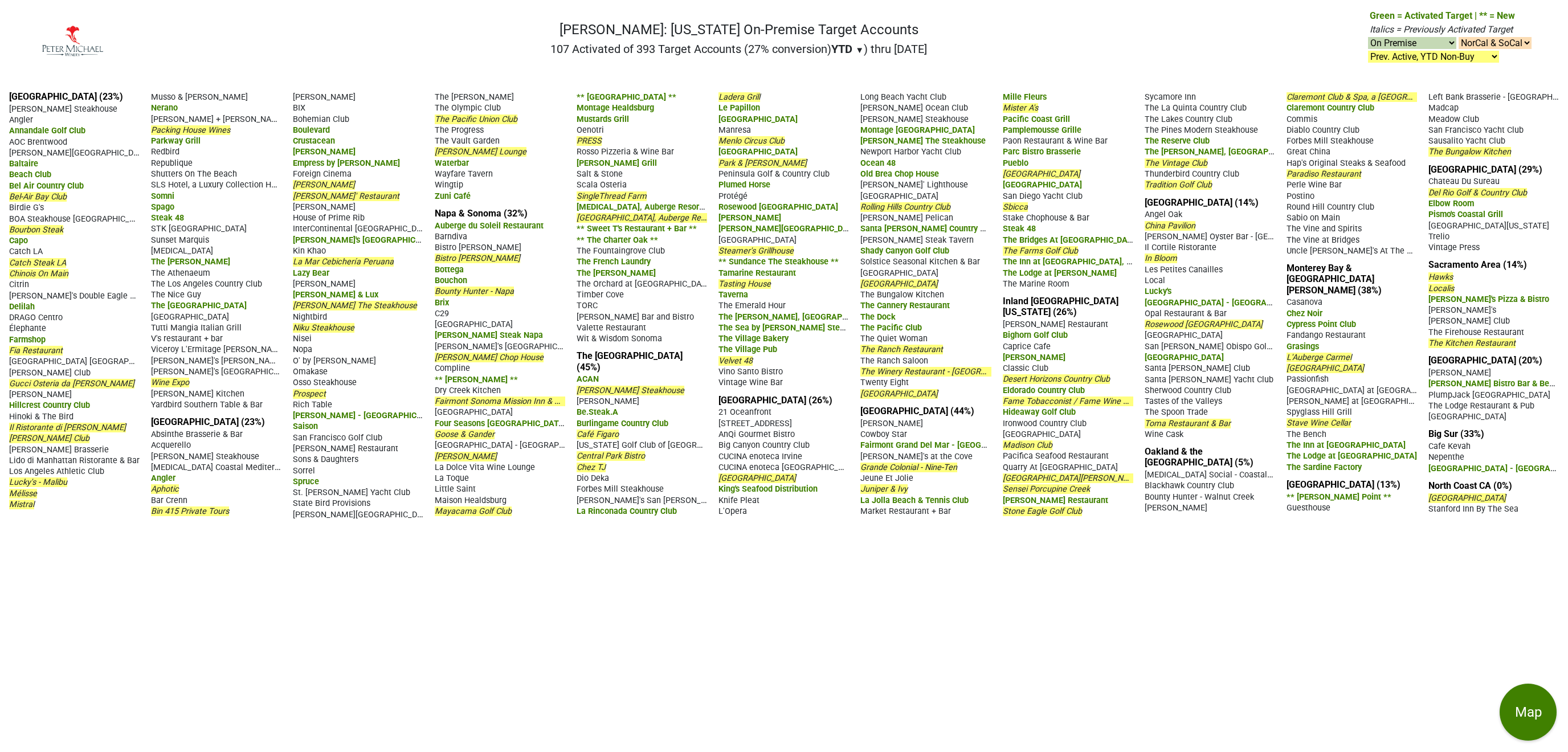
click at [47, 262] on span "Catch Steak LA" at bounding box center [38, 263] width 57 height 10
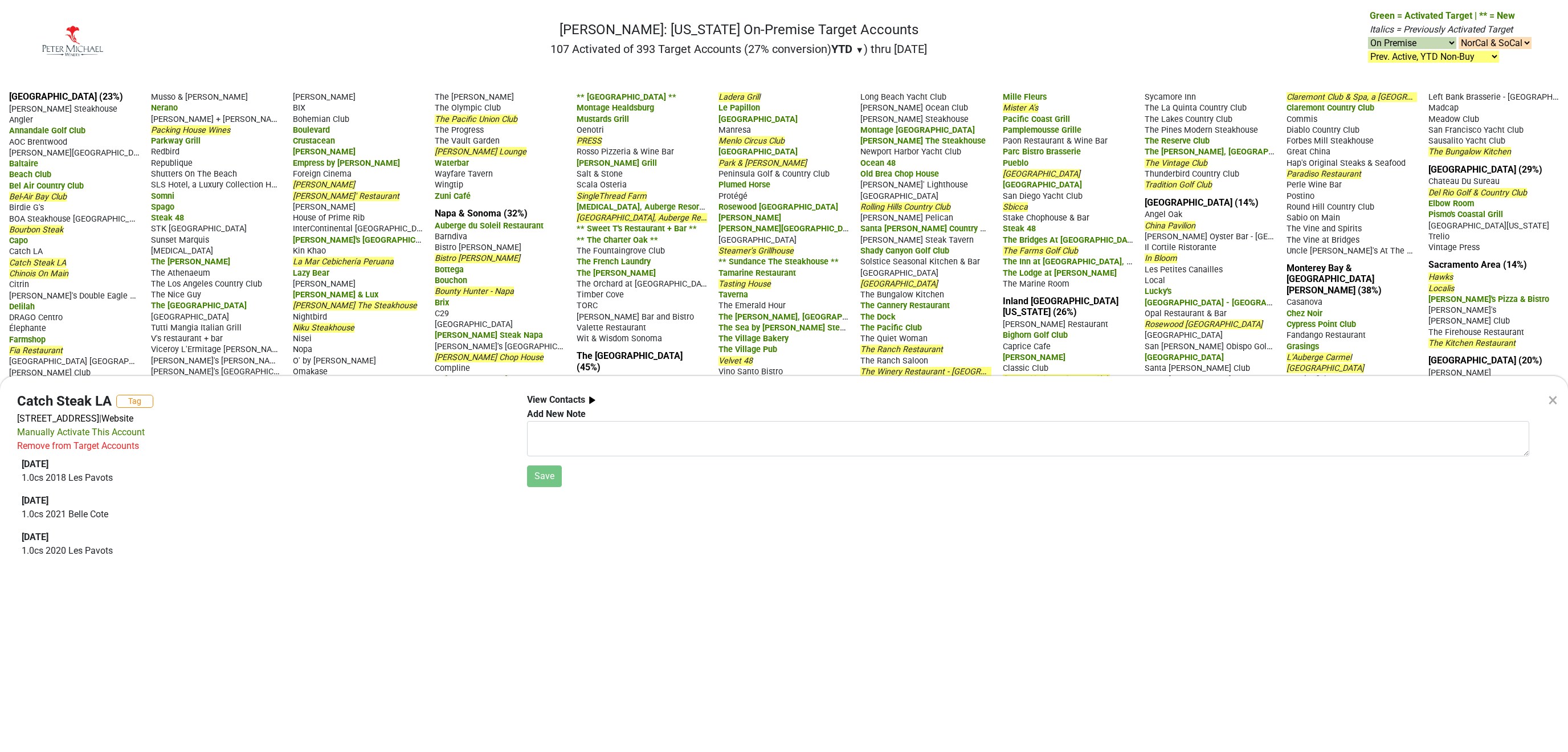
click at [1555, 394] on div "×" at bounding box center [1553, 399] width 10 height 27
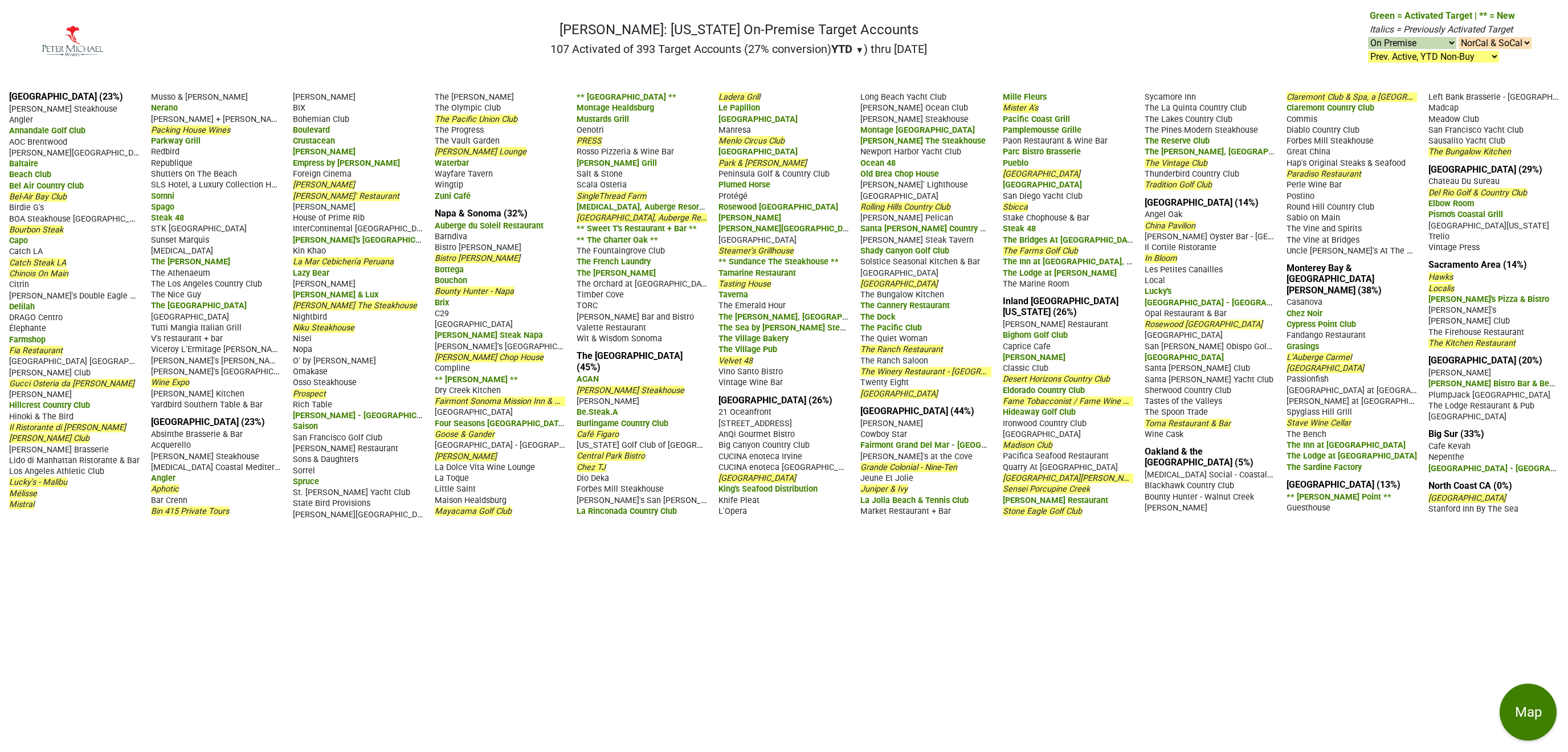
click at [52, 271] on span "Chinois On Main" at bounding box center [39, 274] width 60 height 10
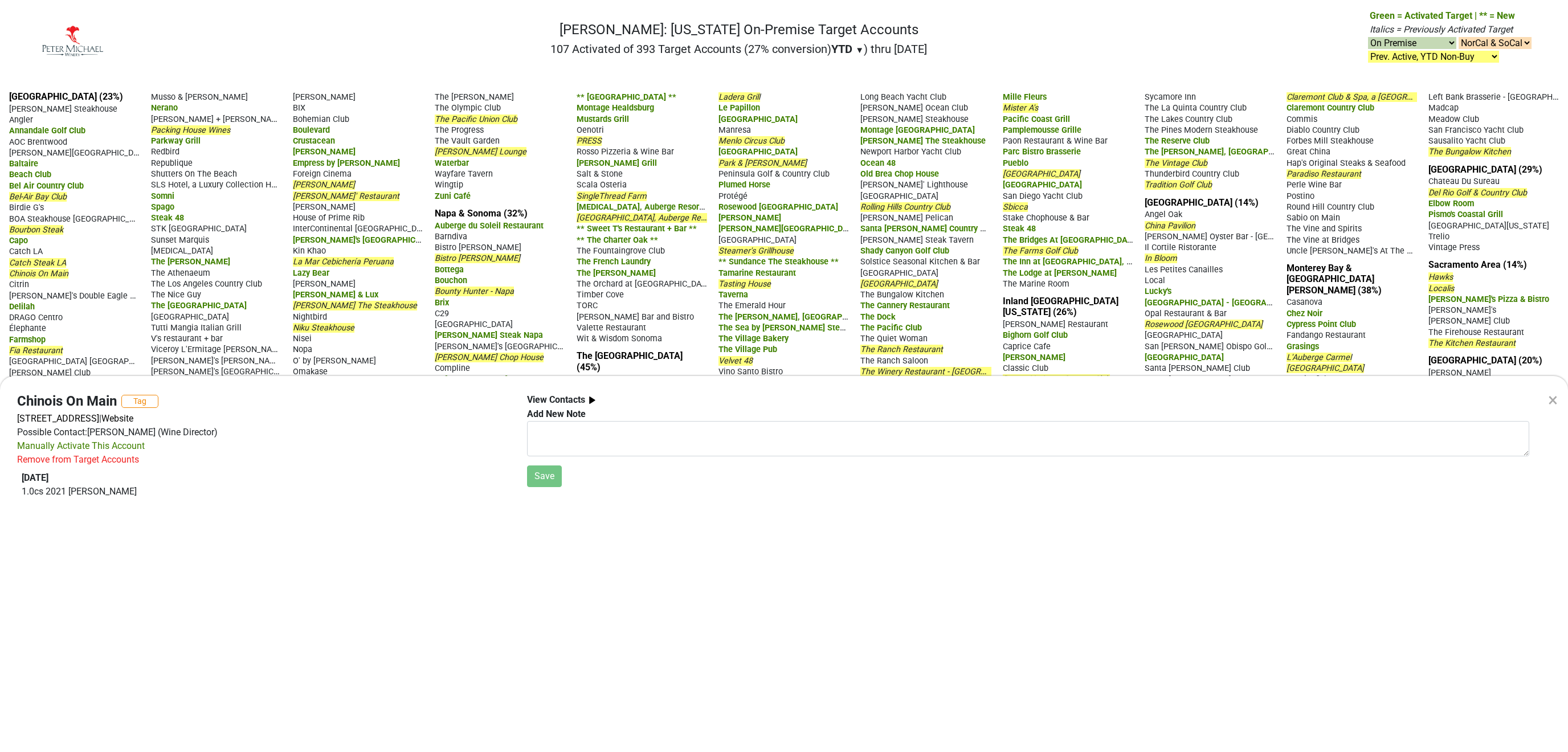
click at [1551, 398] on div "×" at bounding box center [1553, 399] width 10 height 27
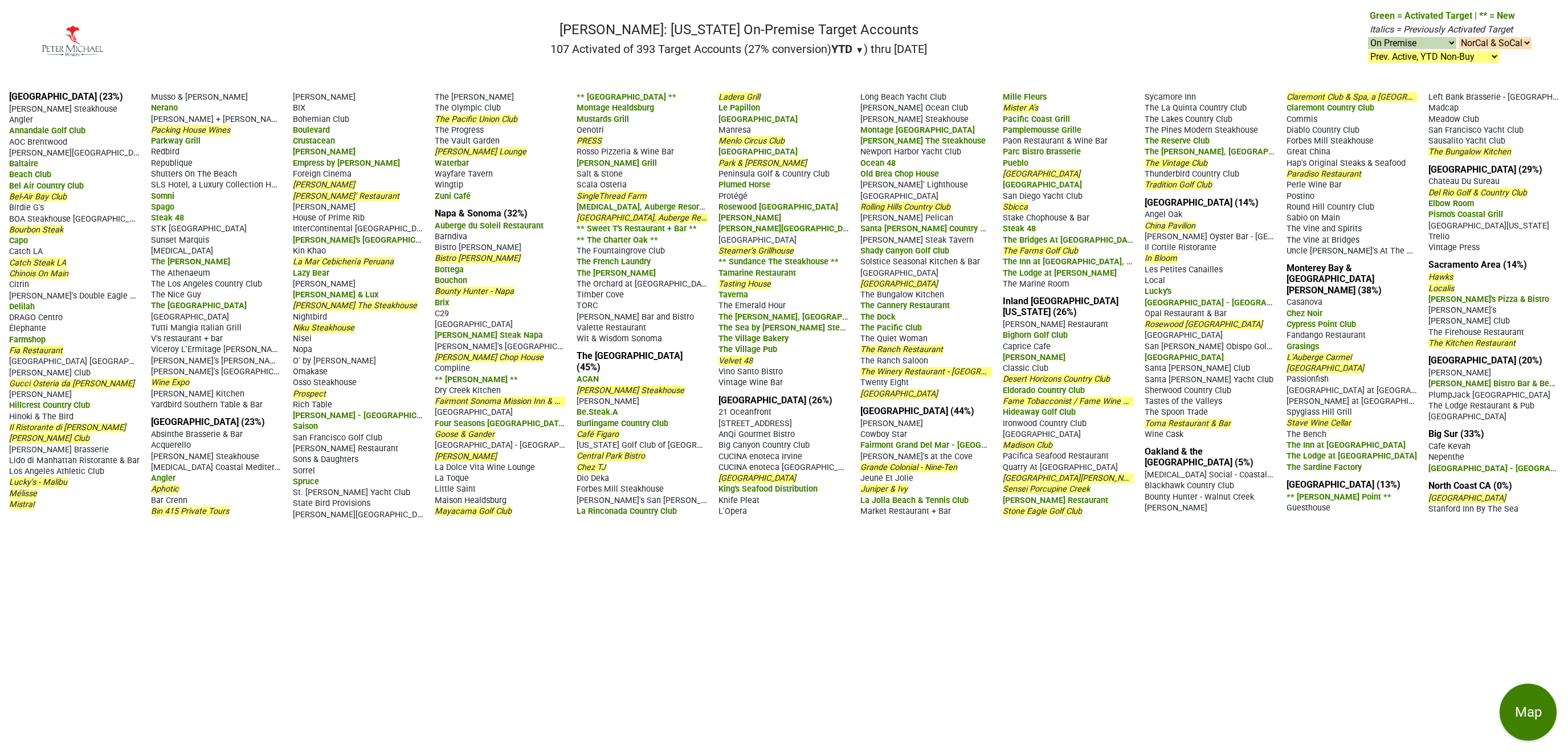
click at [1027, 113] on span "Mister A's" at bounding box center [1020, 108] width 35 height 10
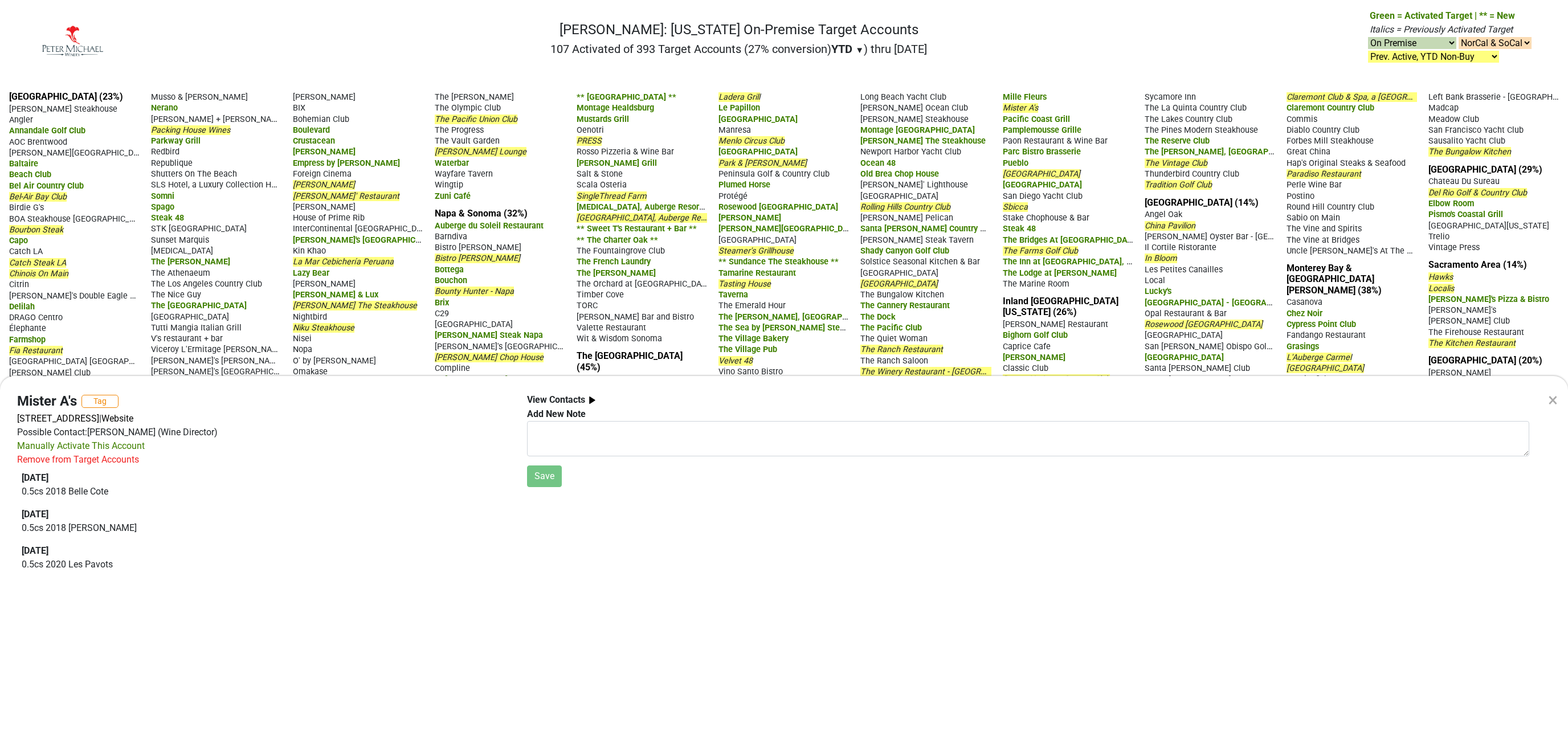
click at [1553, 397] on div "×" at bounding box center [1553, 399] width 10 height 27
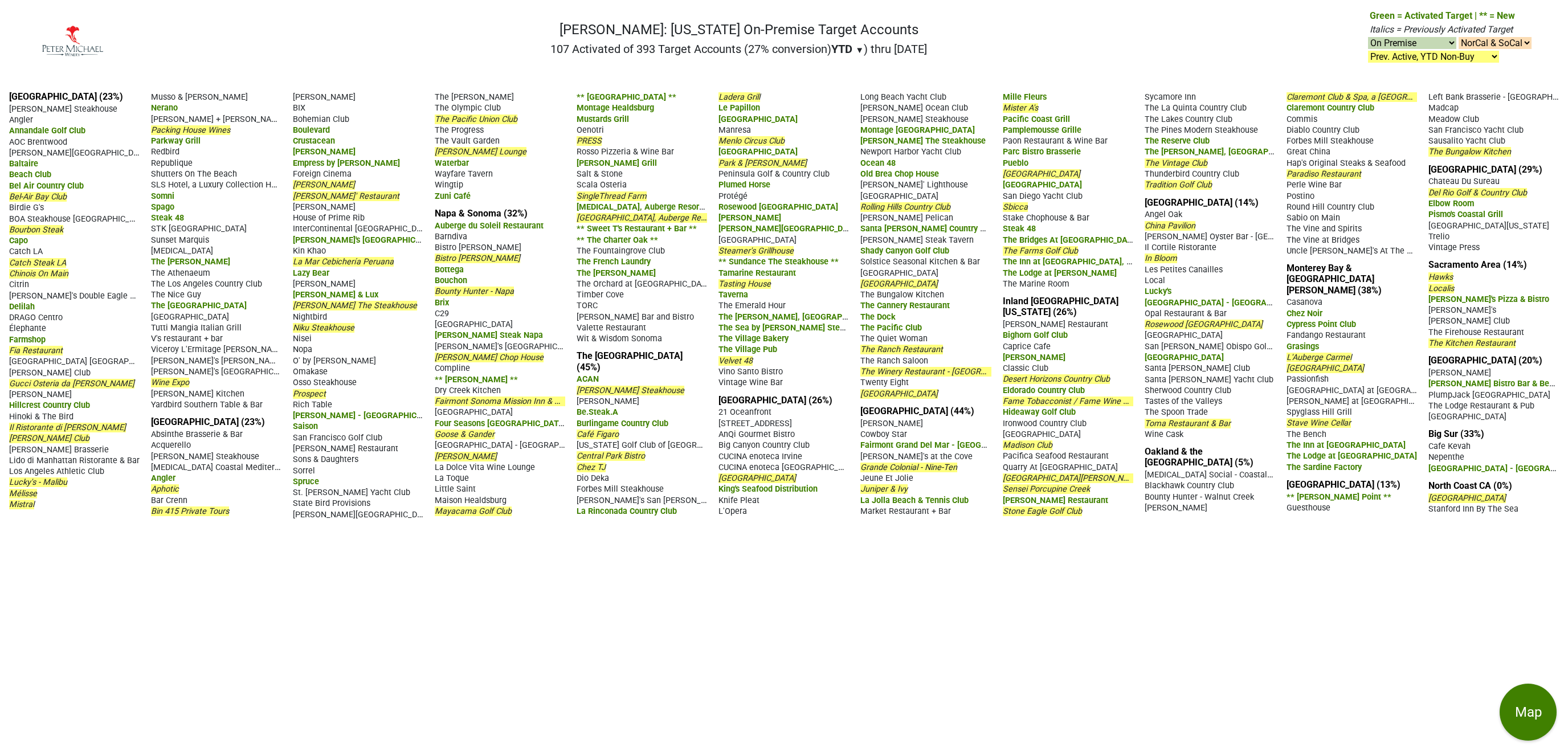
click at [1207, 329] on span "Rosewood Miramar Beach" at bounding box center [1203, 324] width 118 height 10
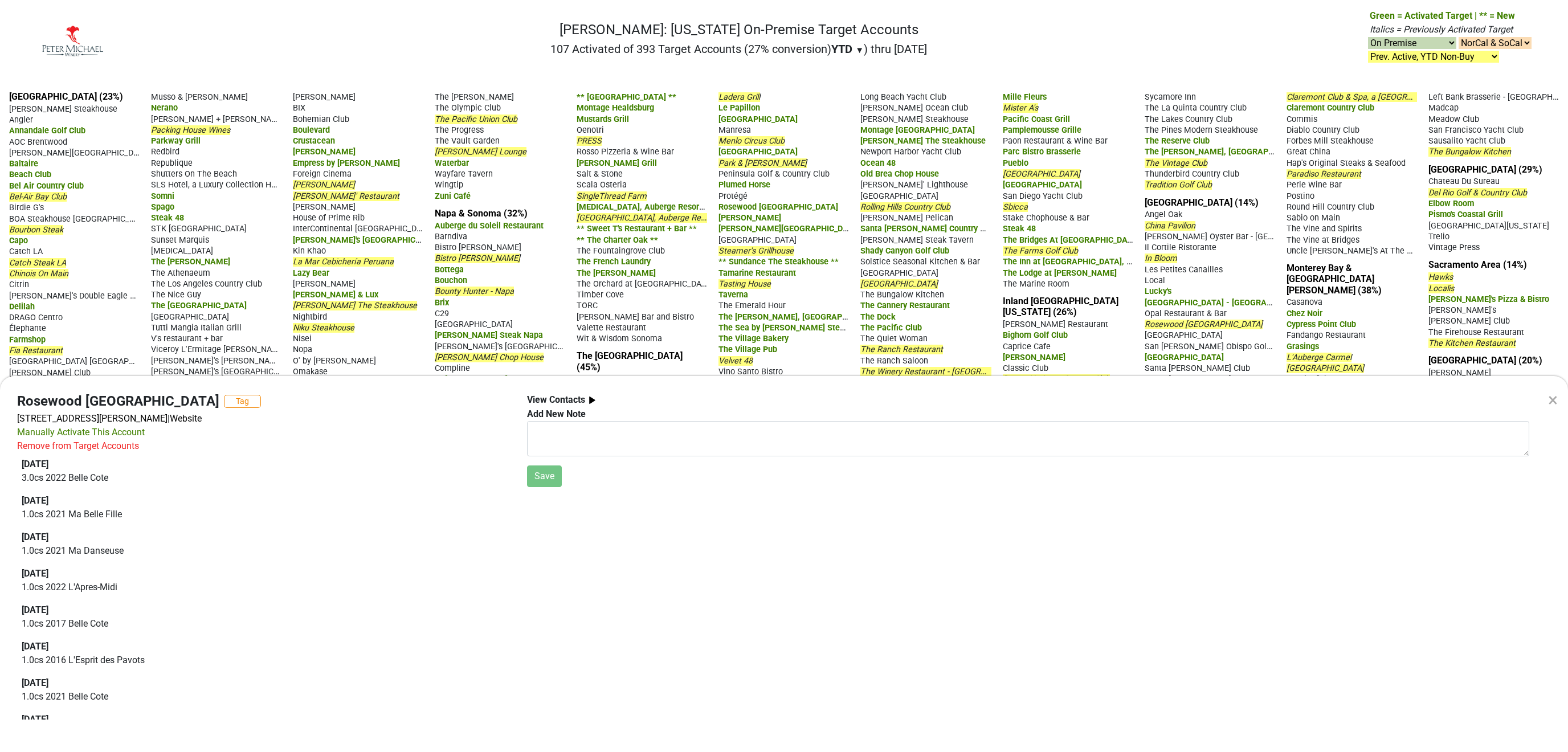
click at [1551, 401] on div "×" at bounding box center [1553, 399] width 10 height 27
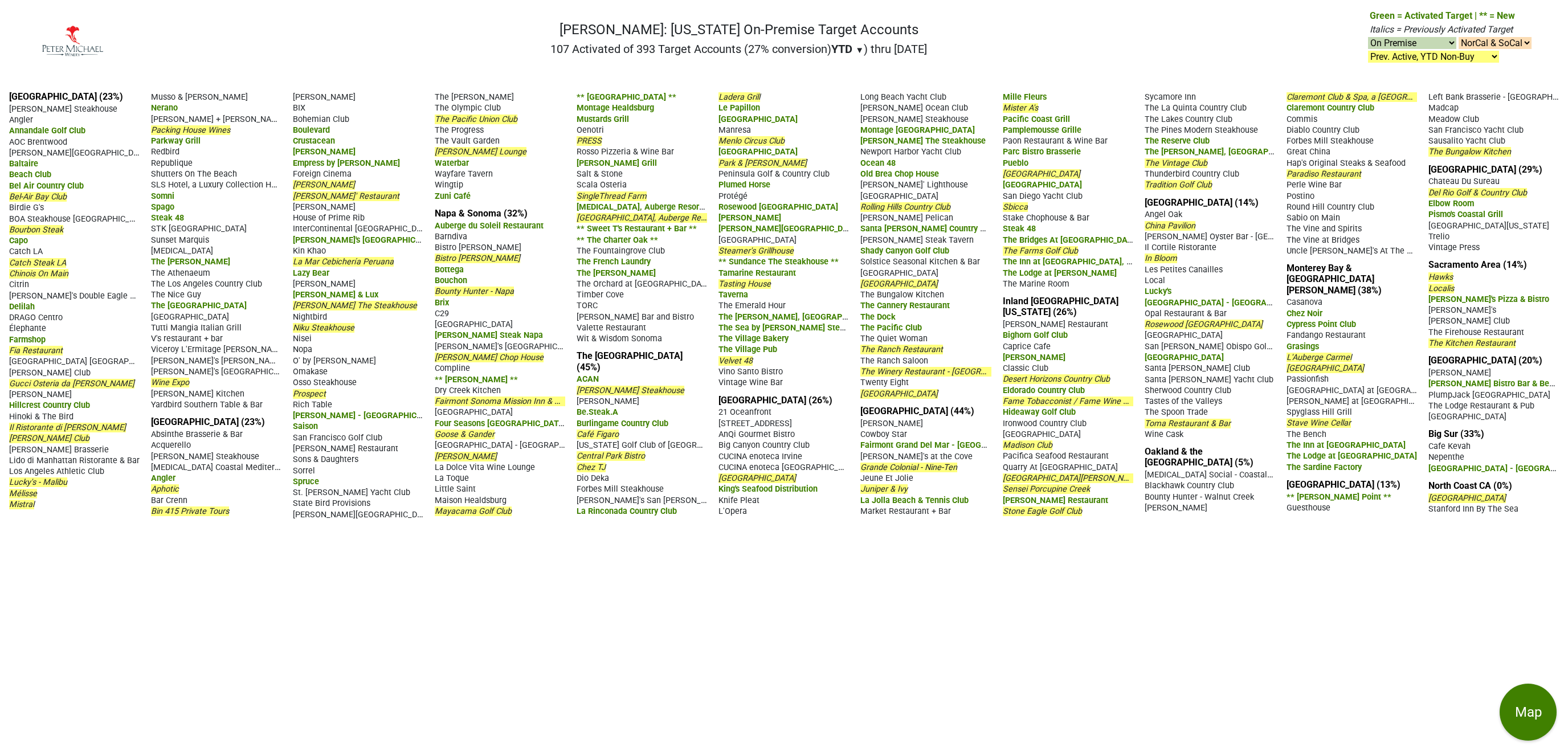
click at [763, 190] on span "Plumed Horse" at bounding box center [744, 185] width 52 height 10
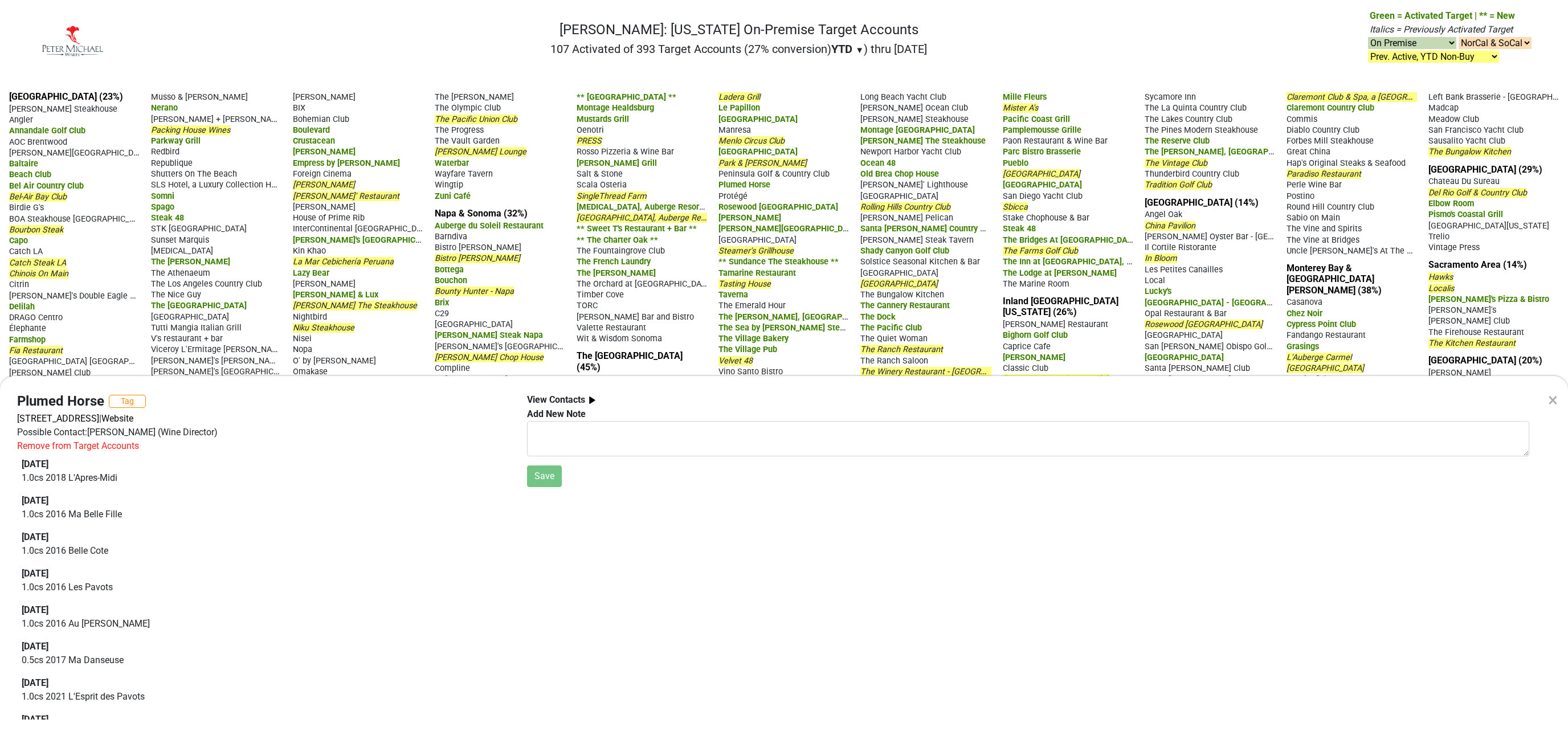
click at [1555, 394] on div "×" at bounding box center [1553, 399] width 10 height 27
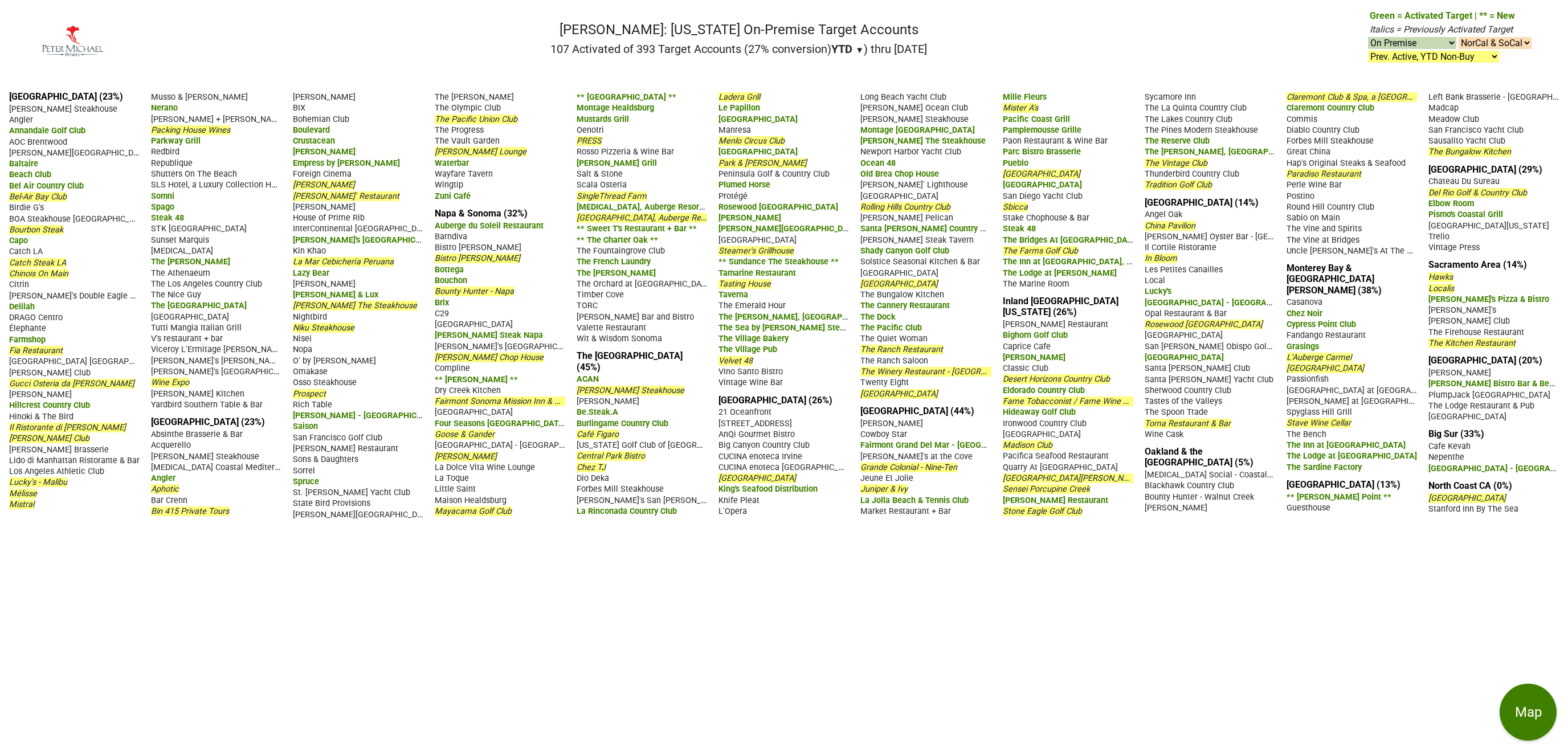
click at [455, 21] on nav "Peter Michael: California On-Premise Target Accounts 107 Activated of 393 Targe…" at bounding box center [784, 46] width 1514 height 73
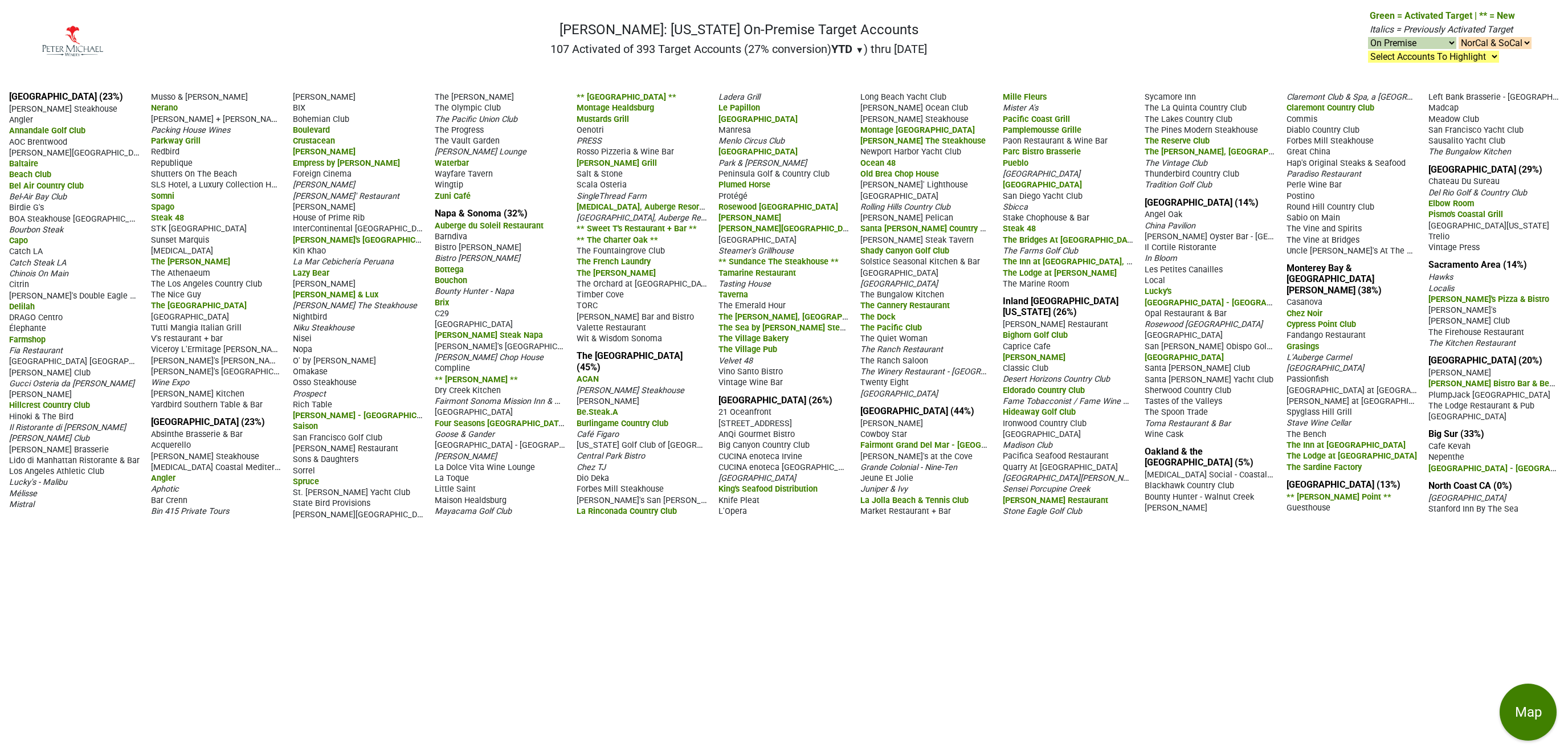
select select "on"
click at [1368, 51] on select "Select Accounts To Highlight **Activated After 9/1/25** Prev. Active, YTD Non-B…" at bounding box center [1434, 57] width 131 height 12
drag, startPoint x: 1393, startPoint y: 54, endPoint x: 985, endPoint y: 47, distance: 408.1
click at [985, 47] on nav "Peter Michael: California On-Premise Target Accounts 107 Activated of 393 Targe…" at bounding box center [784, 46] width 1514 height 73
click at [474, 362] on span "Cole's Chop House" at bounding box center [489, 357] width 109 height 10
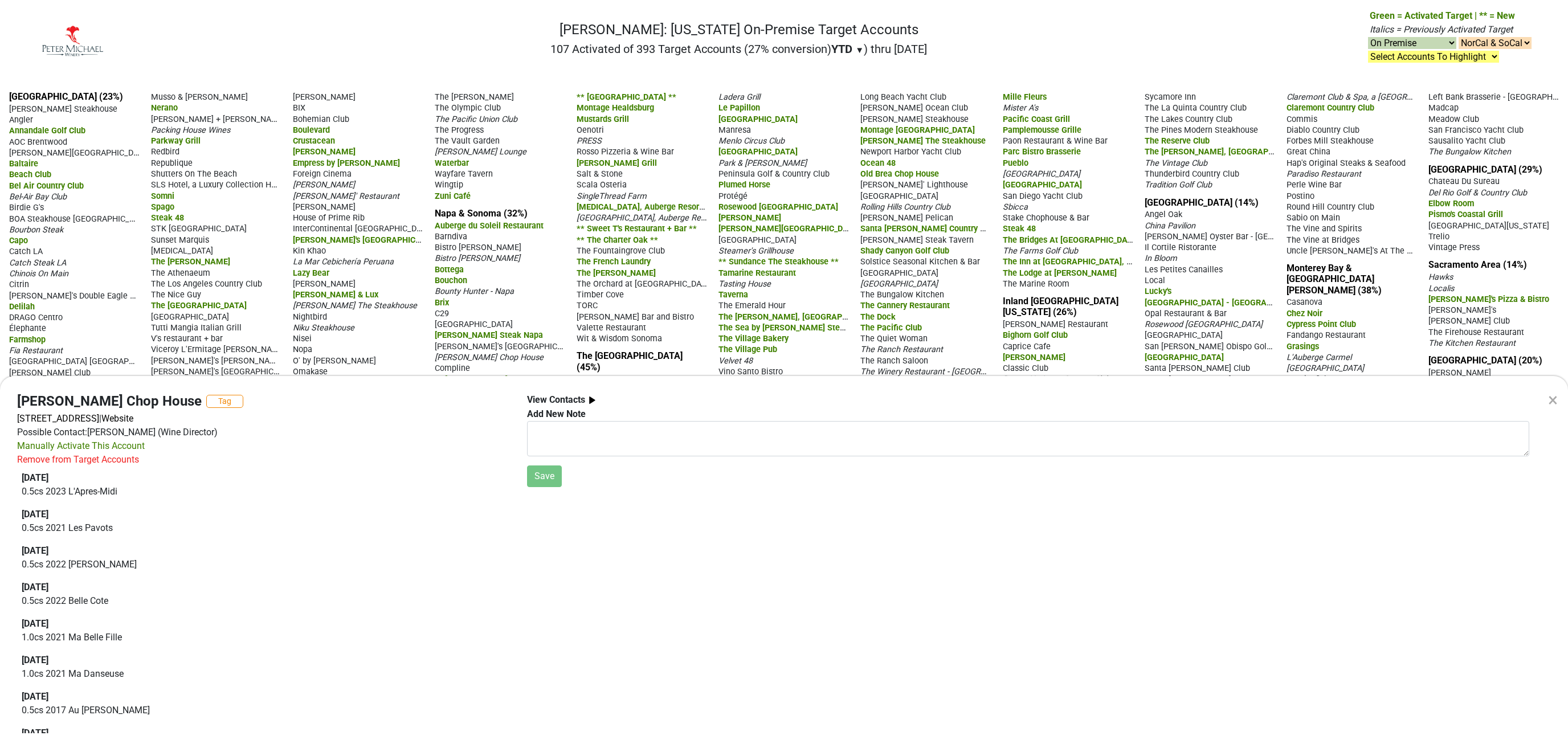
click at [1555, 396] on div "×" at bounding box center [1553, 399] width 10 height 27
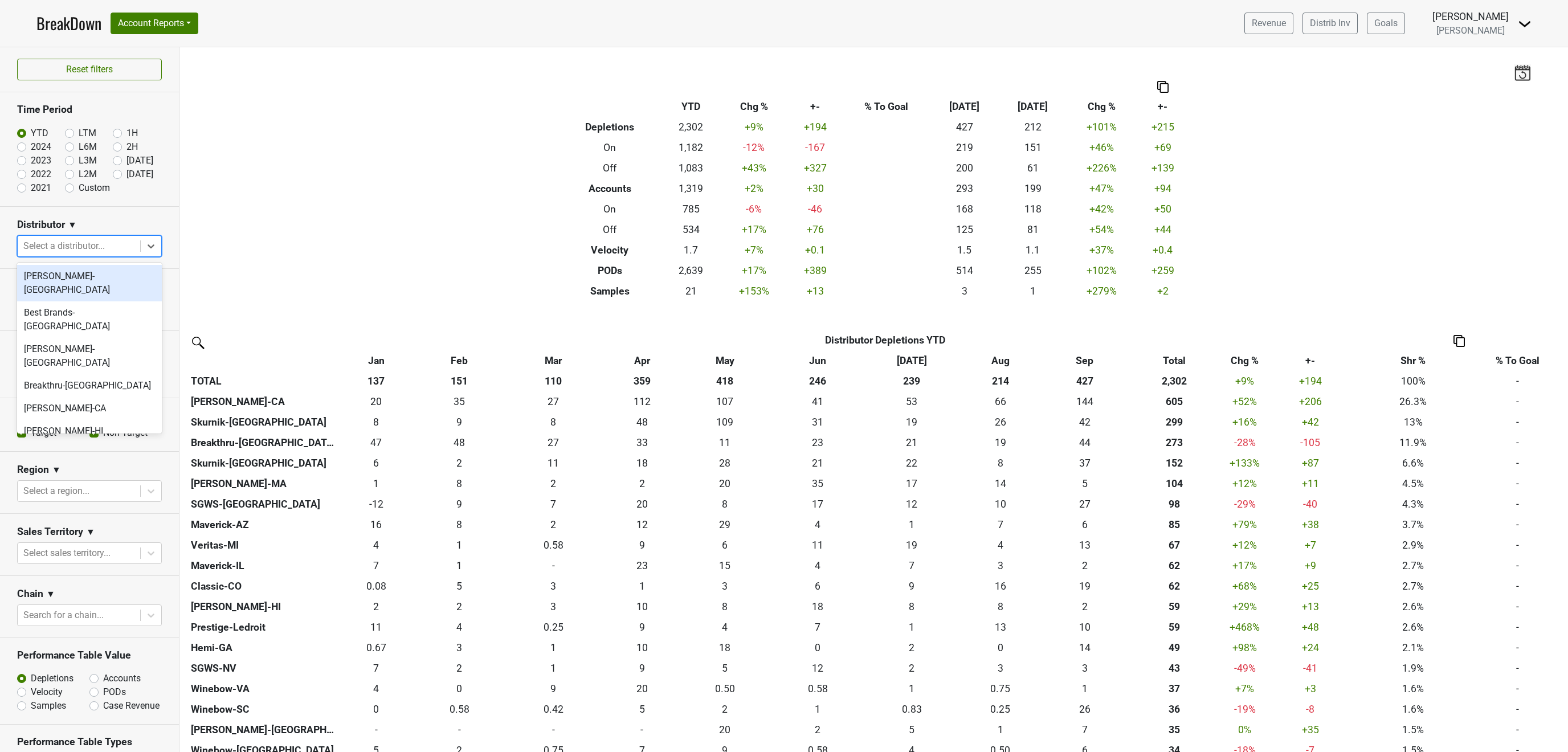
click at [94, 243] on div at bounding box center [79, 246] width 111 height 16
click at [72, 397] on div "[PERSON_NAME]-CA" at bounding box center [89, 408] width 145 height 22
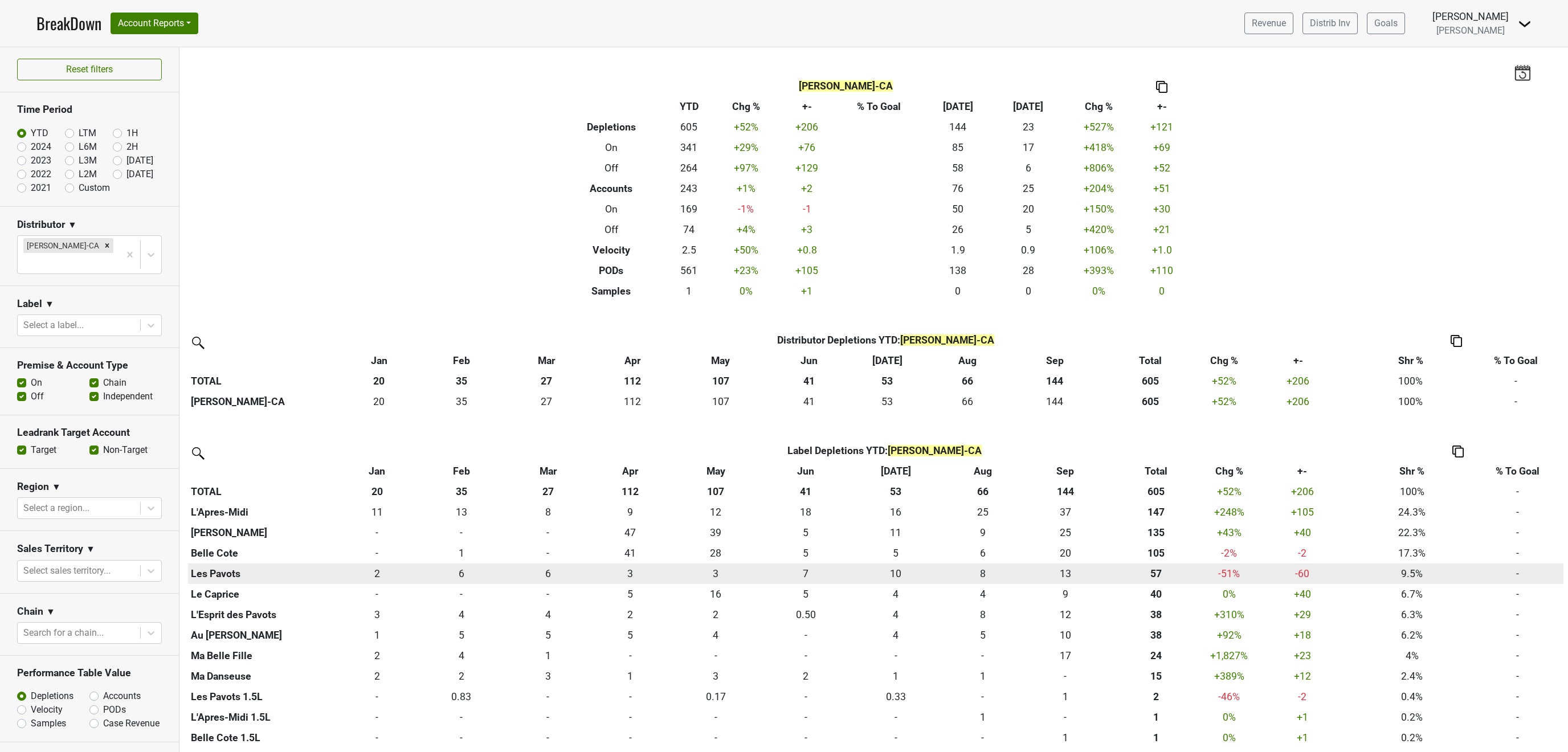
click at [234, 576] on th "Les Pavots" at bounding box center [263, 573] width 150 height 21
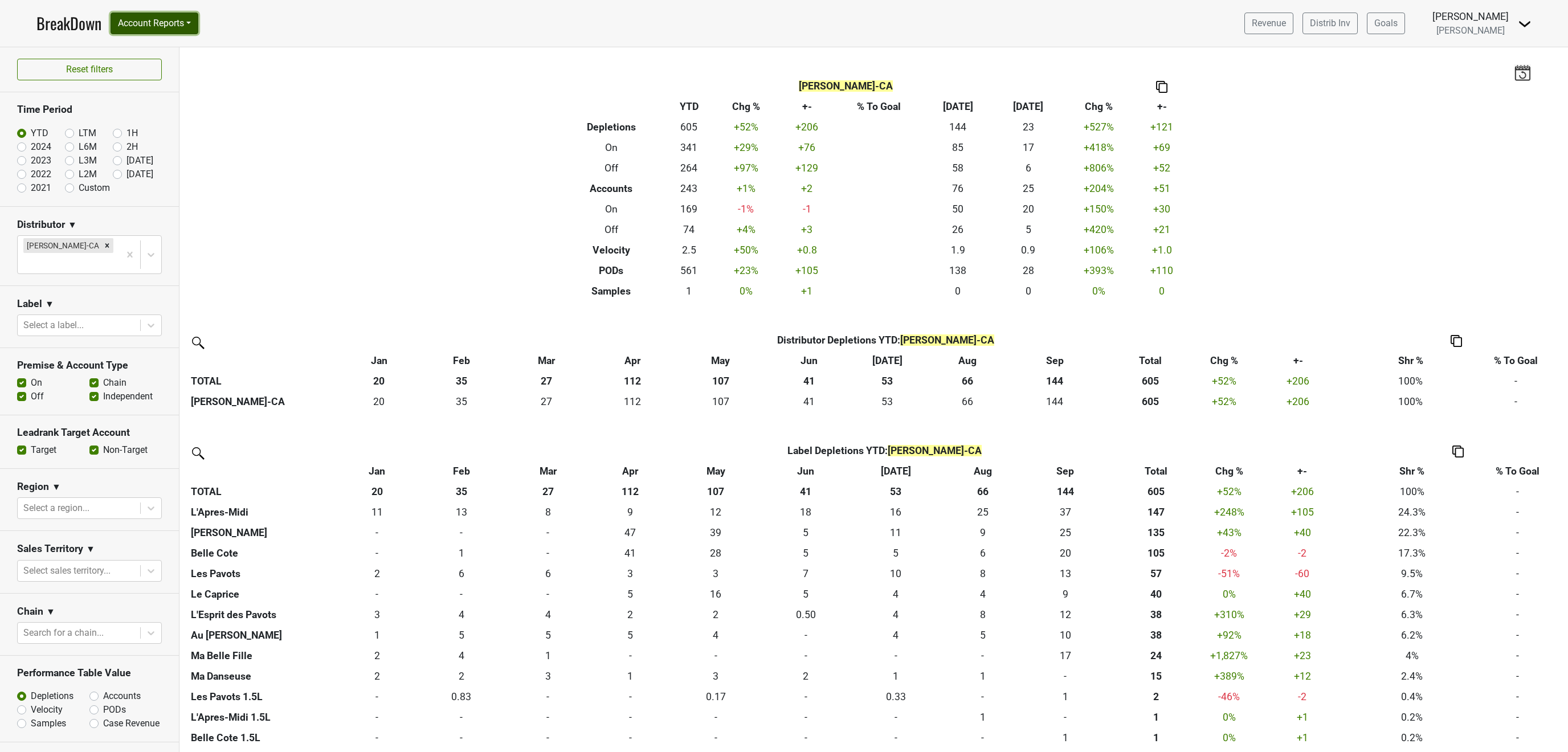
click at [164, 22] on button "Account Reports" at bounding box center [154, 23] width 88 height 22
click at [165, 46] on link "SuperRanker" at bounding box center [161, 50] width 101 height 19
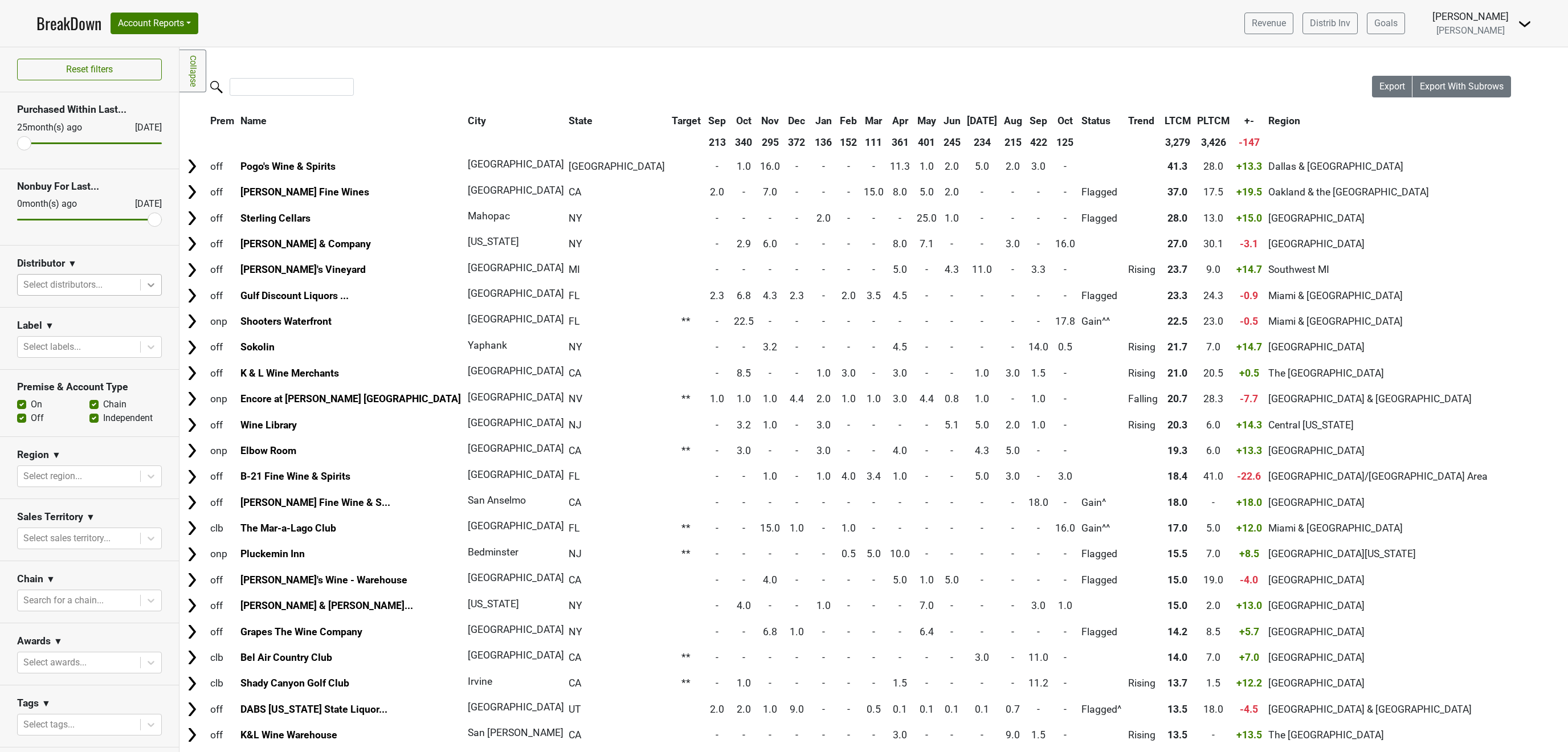
click at [154, 283] on icon at bounding box center [151, 284] width 11 height 11
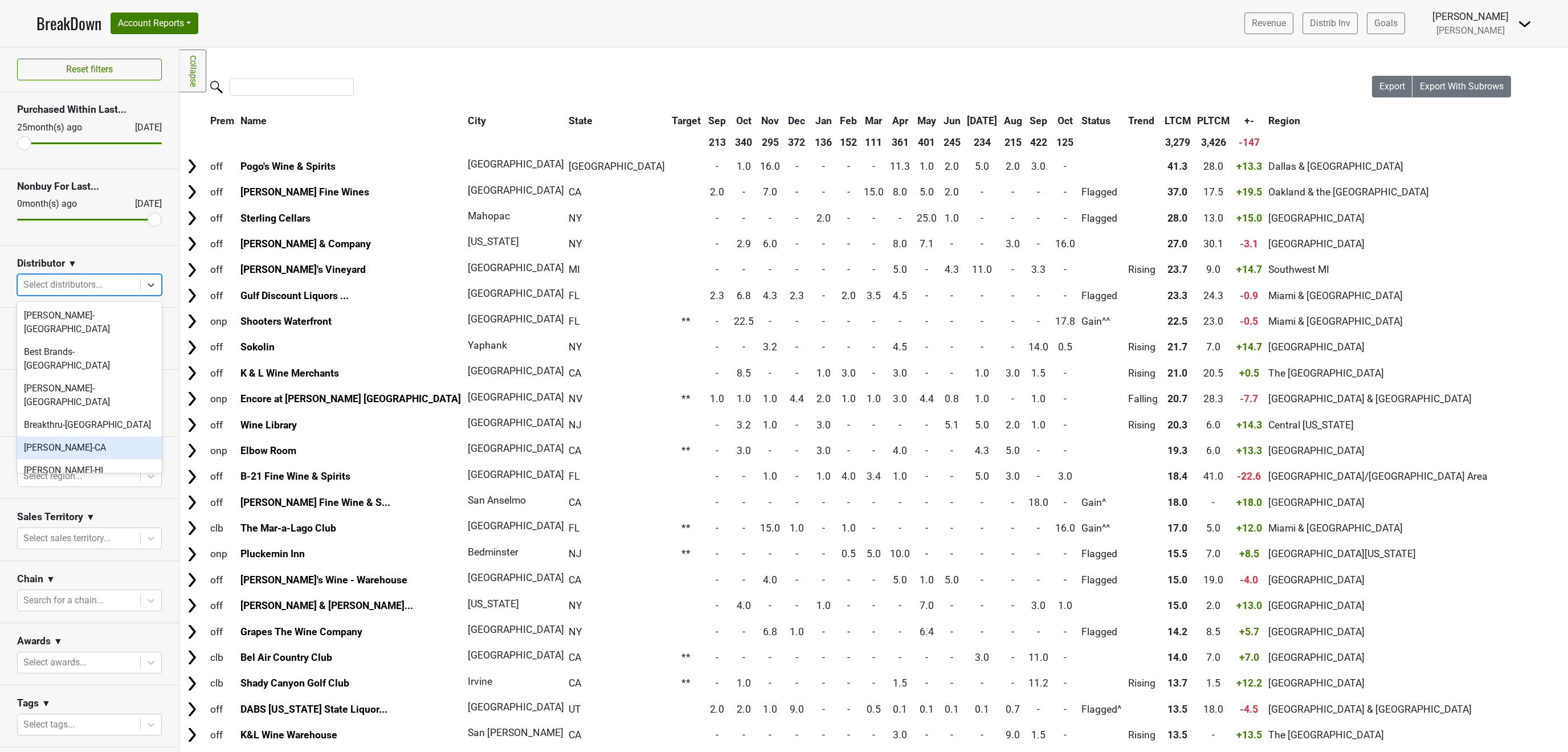
click at [67, 437] on div "[PERSON_NAME]-CA" at bounding box center [89, 448] width 145 height 22
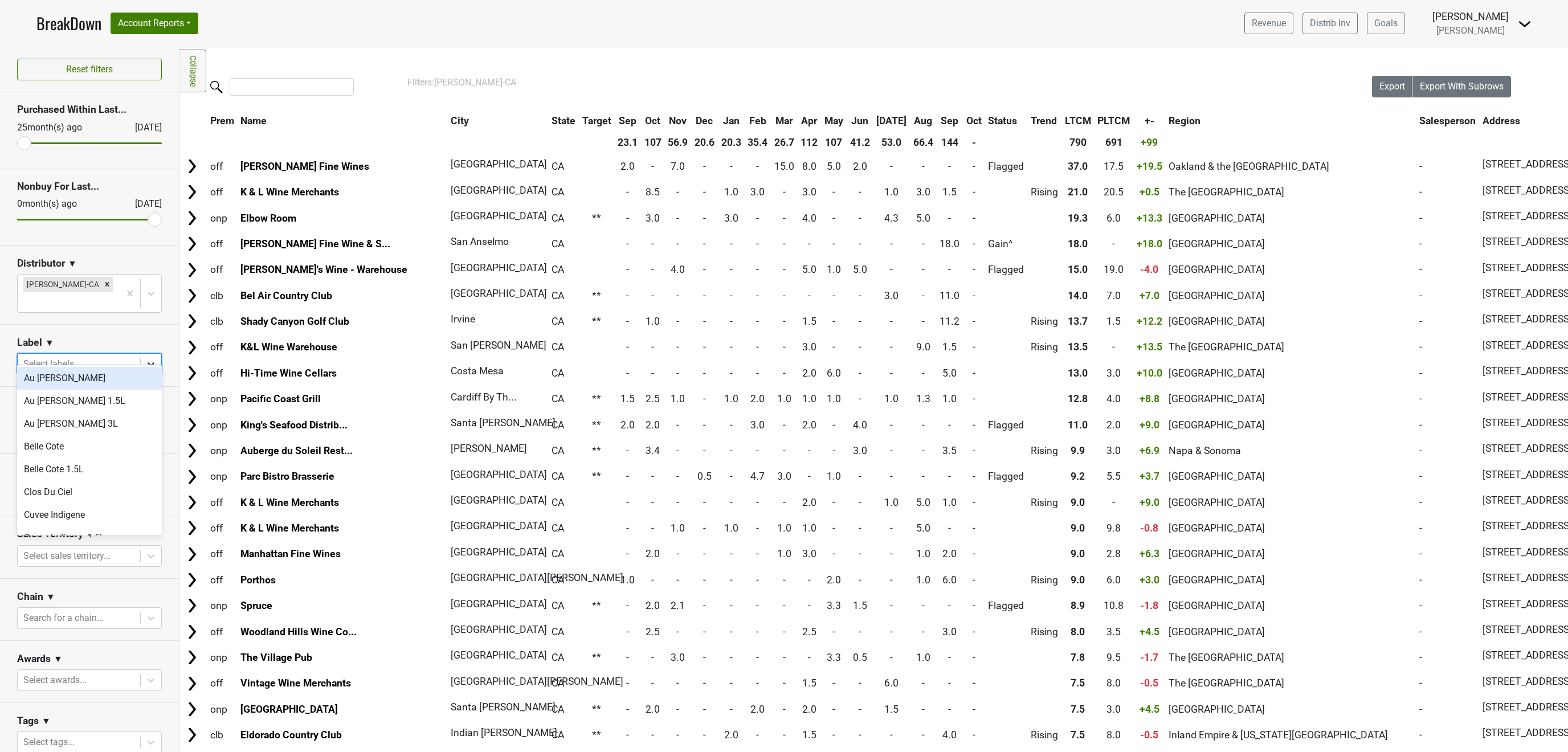
click at [158, 354] on div at bounding box center [151, 364] width 21 height 21
click at [92, 401] on div "Les Pavots" at bounding box center [89, 399] width 145 height 22
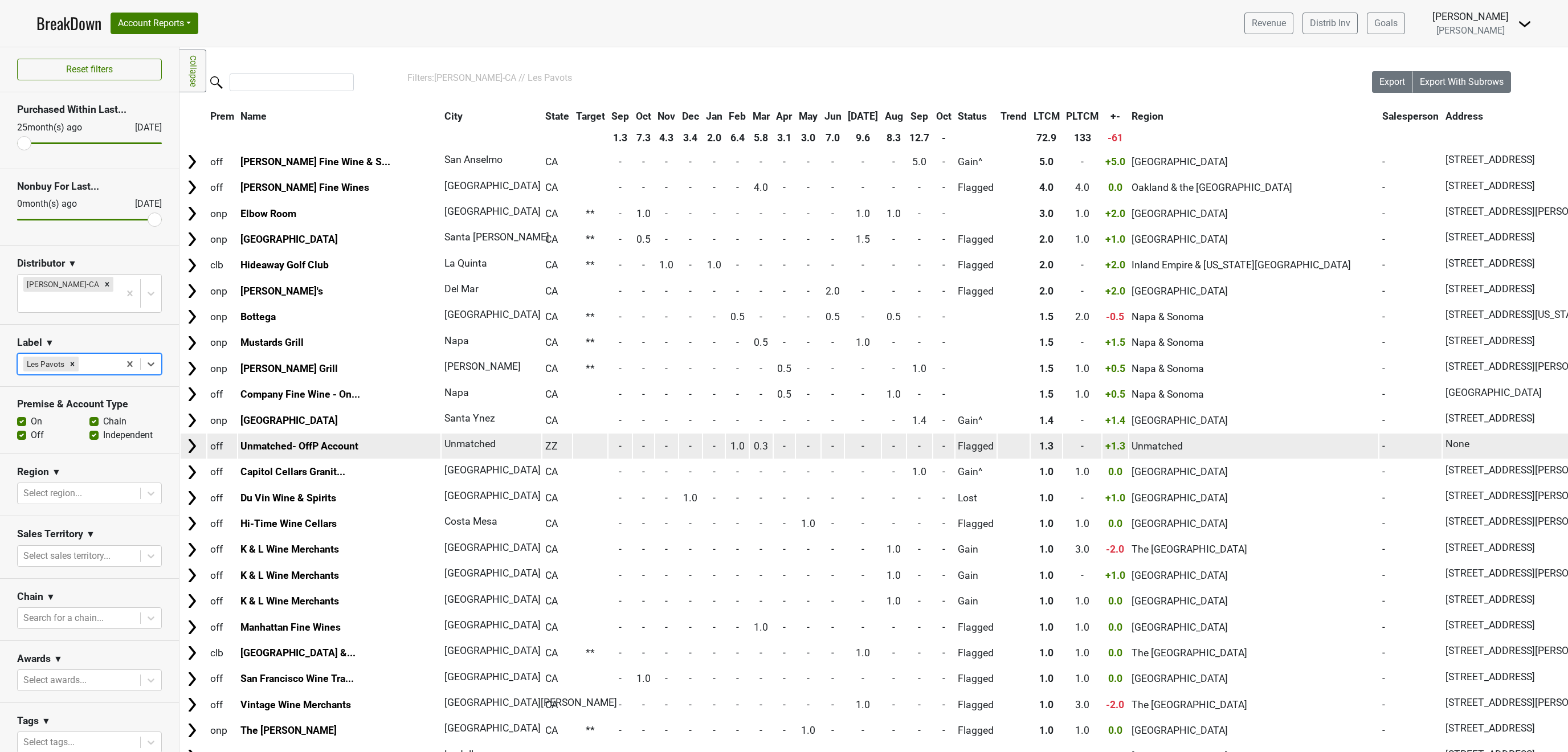
scroll to position [0, 0]
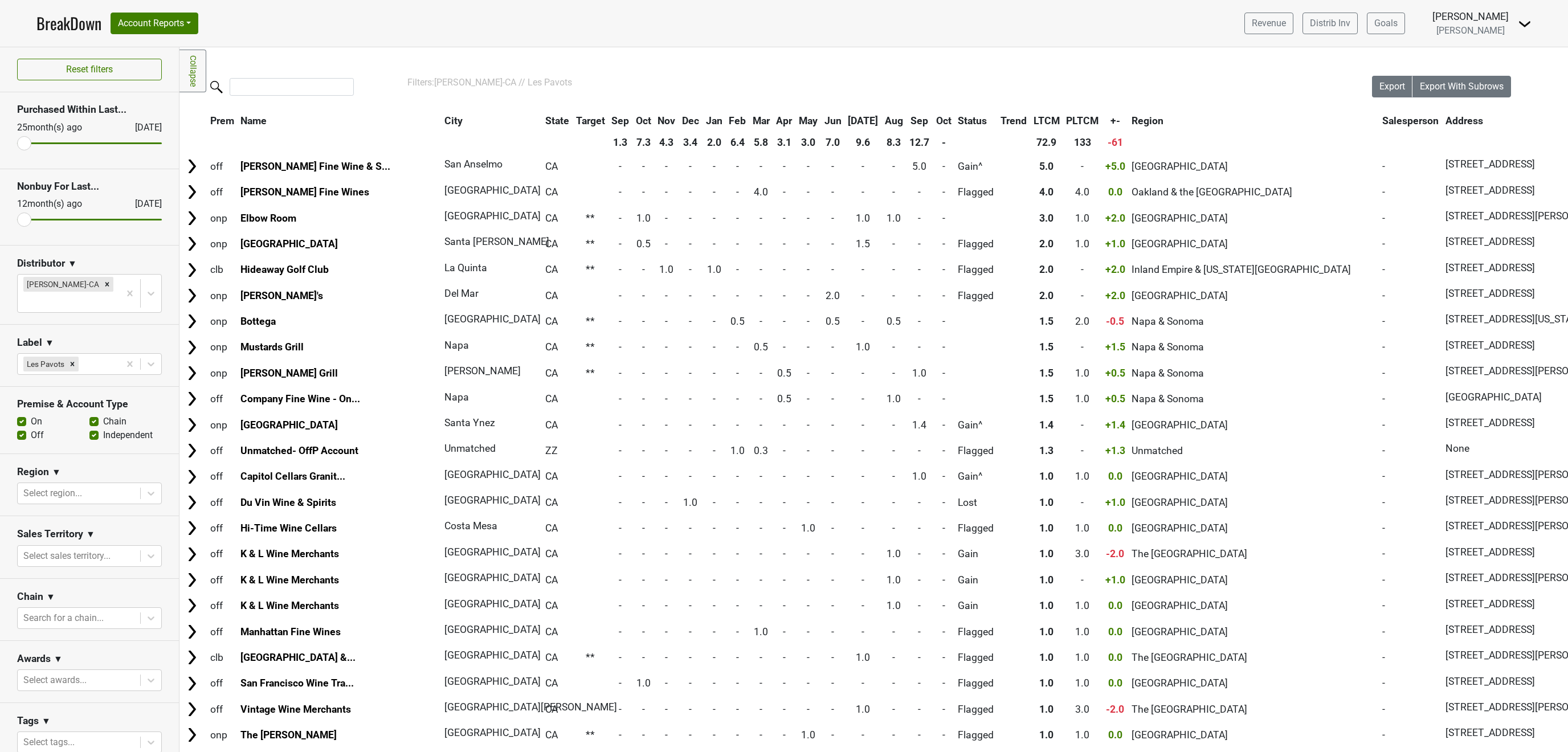
drag, startPoint x: 142, startPoint y: 216, endPoint x: 0, endPoint y: 223, distance: 142.2
type input "12"
click at [17, 220] on input "range" at bounding box center [89, 220] width 145 height 2
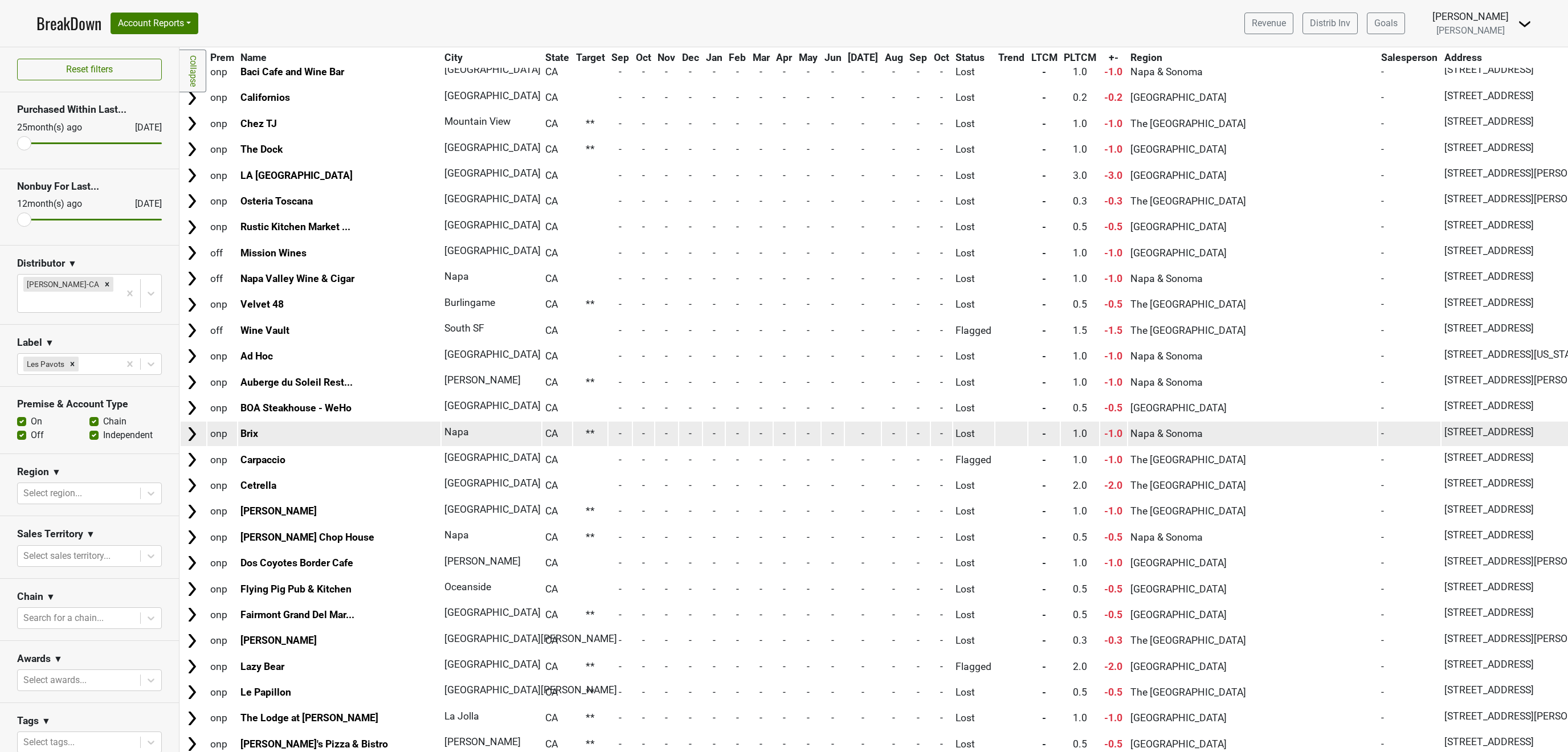
scroll to position [480, 0]
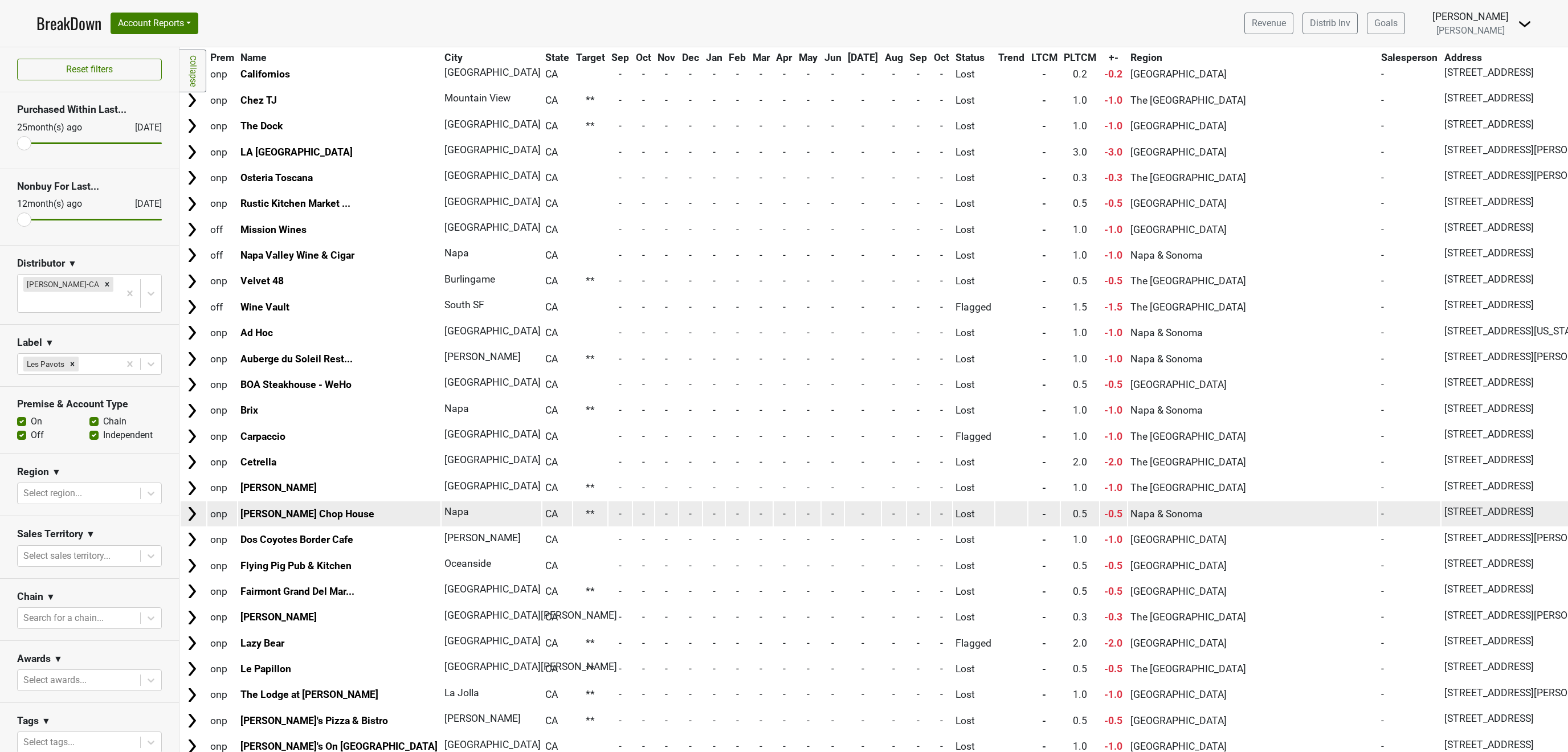
click at [187, 505] on img at bounding box center [192, 514] width 17 height 17
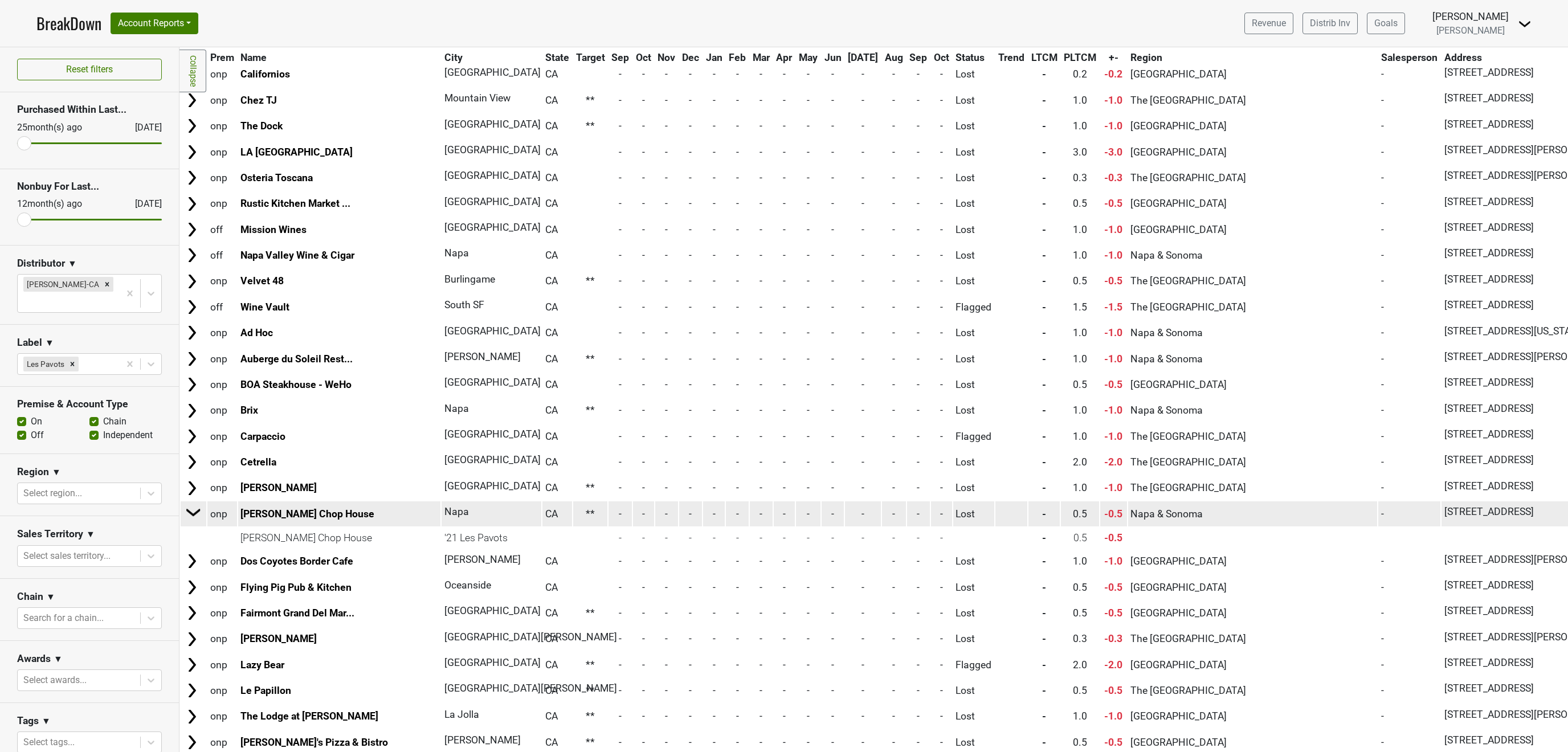
click at [189, 503] on img at bounding box center [194, 512] width 17 height 17
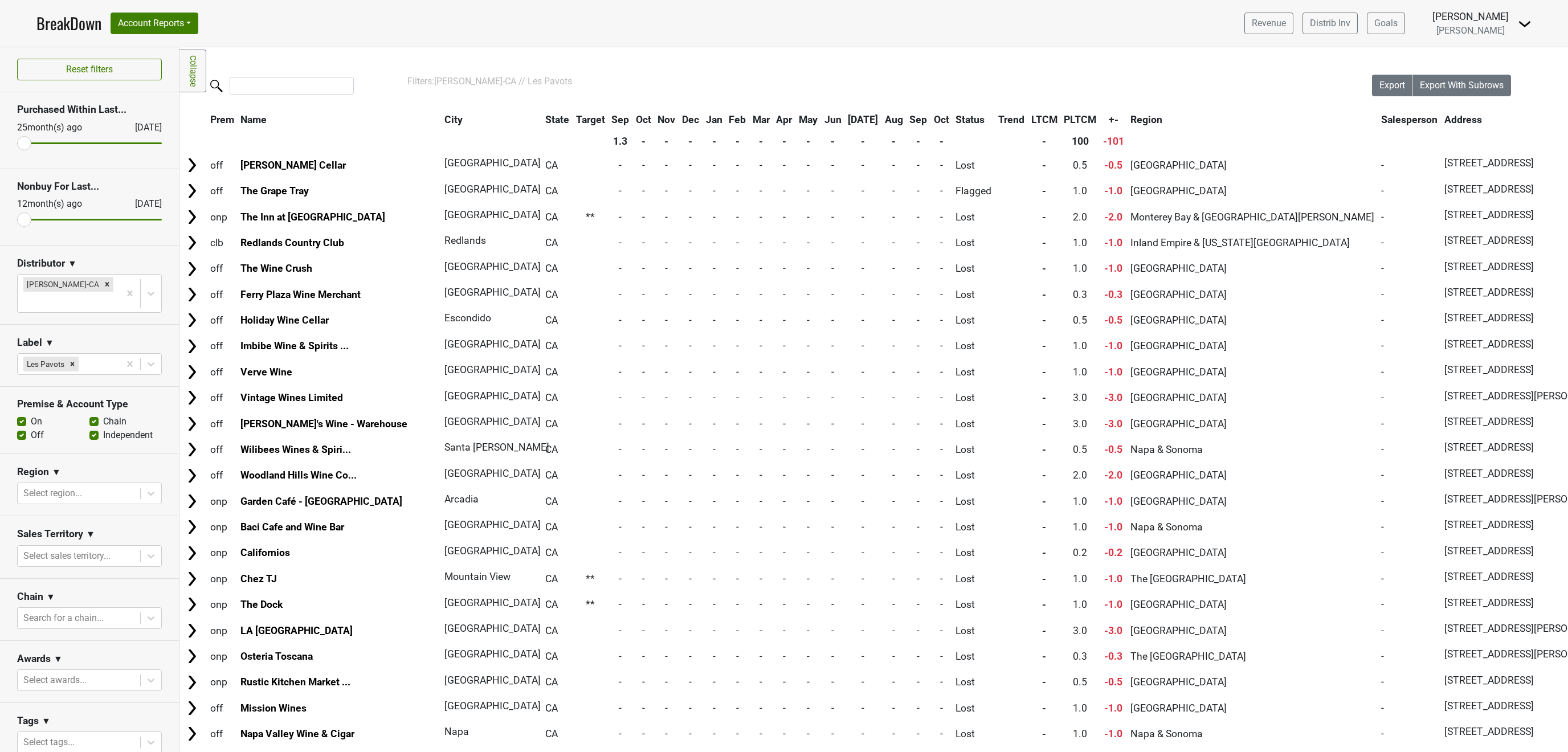
scroll to position [0, 0]
click at [1473, 86] on span "Export With Subrows" at bounding box center [1461, 86] width 84 height 11
click at [1391, 81] on button "Export" at bounding box center [1393, 87] width 41 height 22
